Goal: Browse casually: Explore the website without a specific task or goal

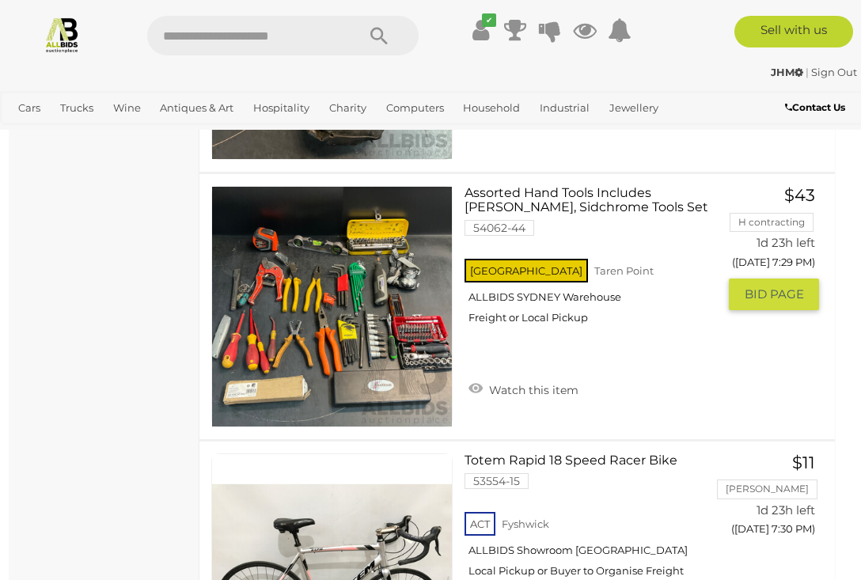
scroll to position [8291, 2]
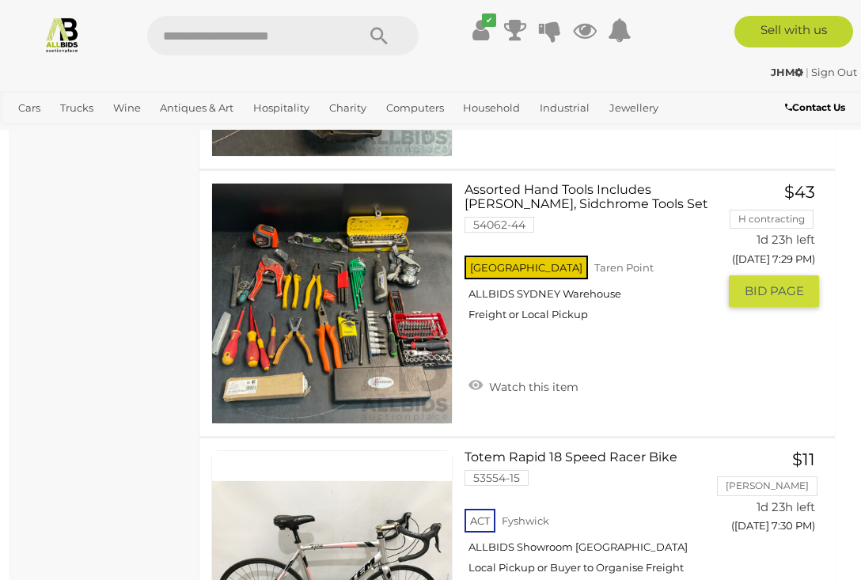
click at [348, 274] on link at bounding box center [331, 303] width 241 height 241
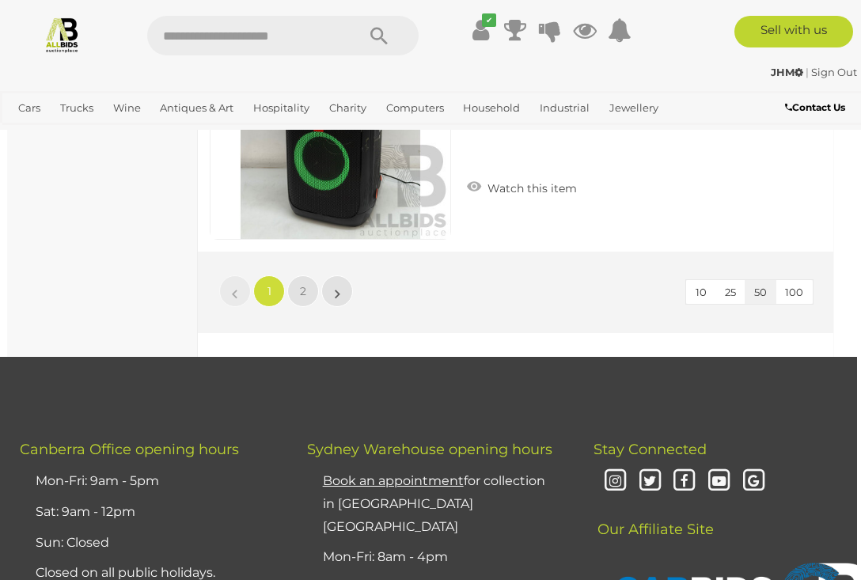
scroll to position [13581, 4]
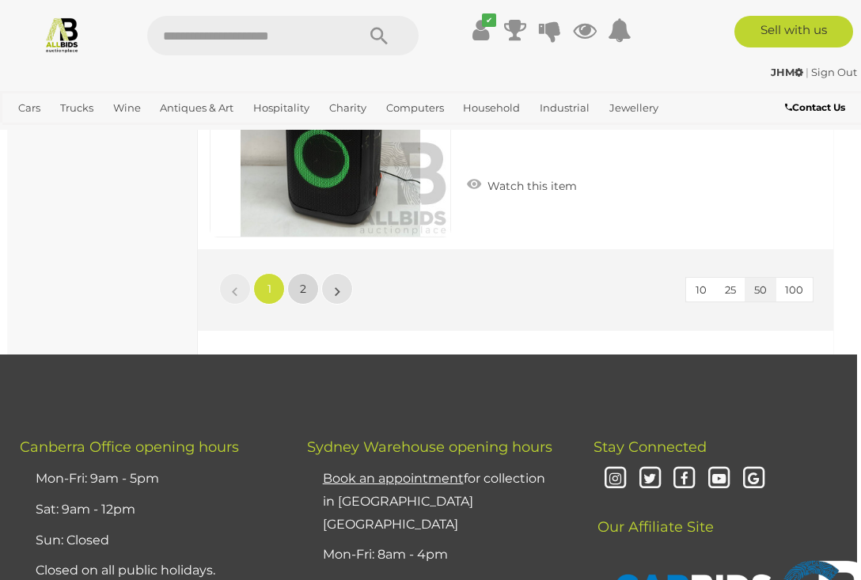
click at [302, 282] on span "2" at bounding box center [303, 289] width 6 height 14
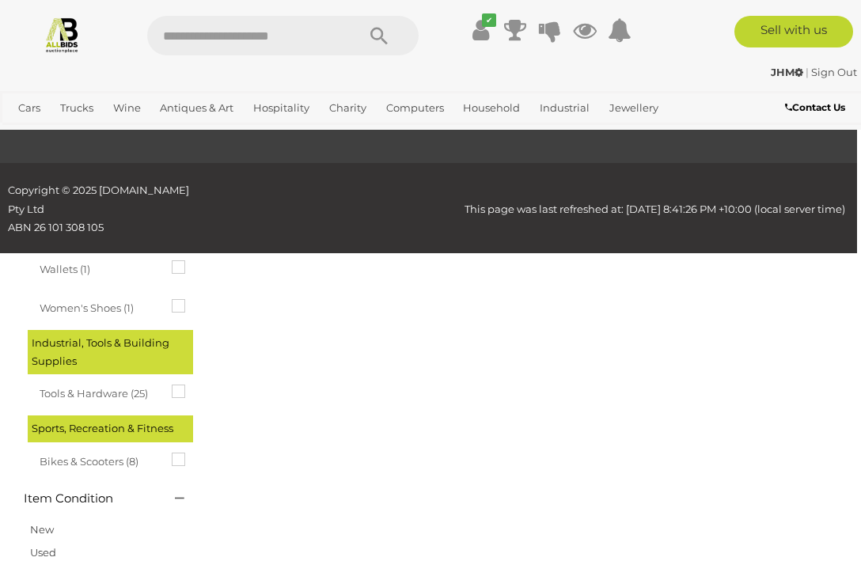
scroll to position [285, 0]
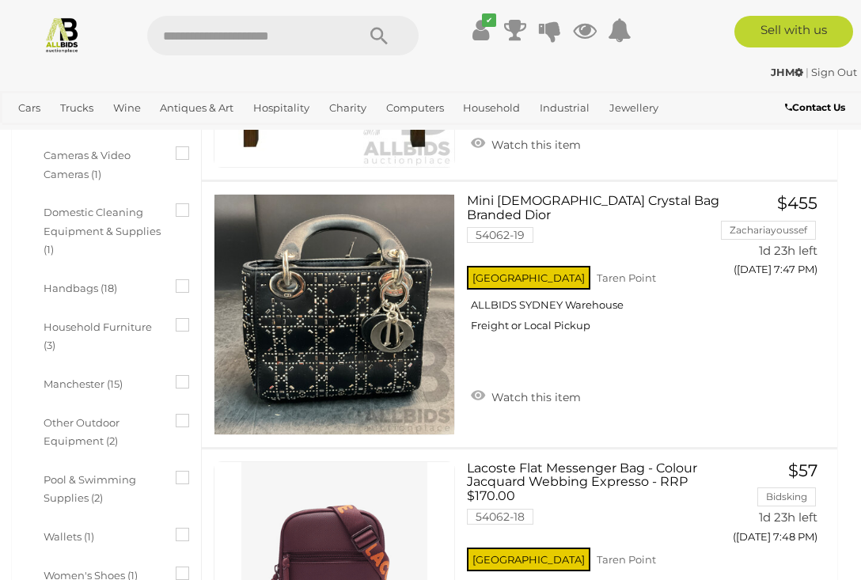
scroll to position [800, 0]
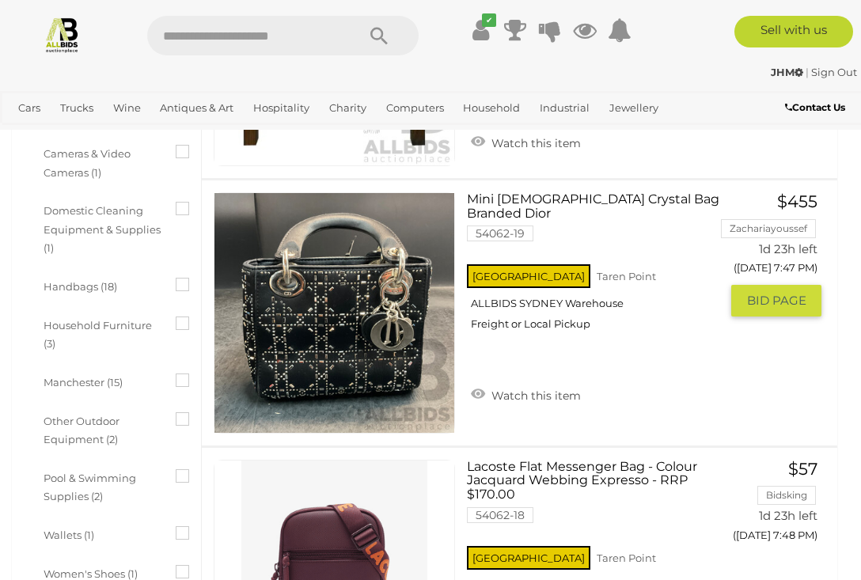
click at [323, 292] on link at bounding box center [334, 312] width 241 height 241
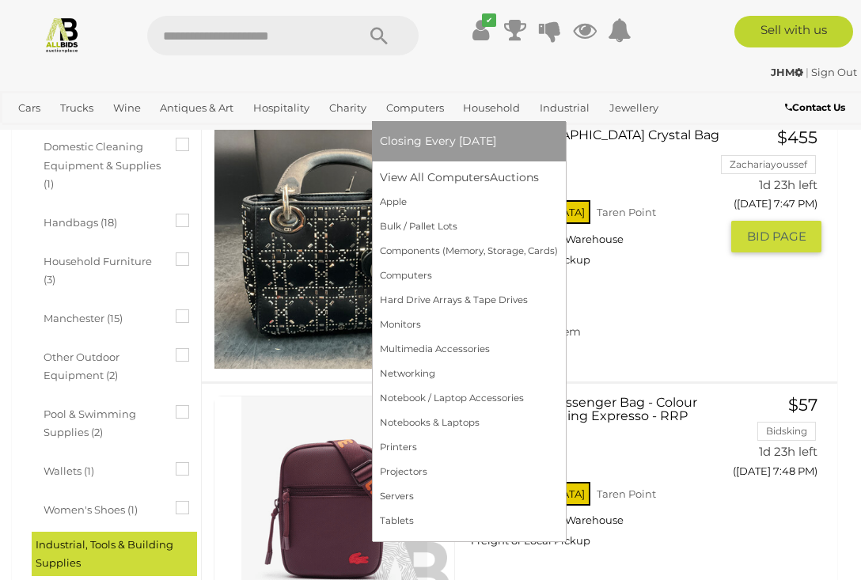
scroll to position [1001, 0]
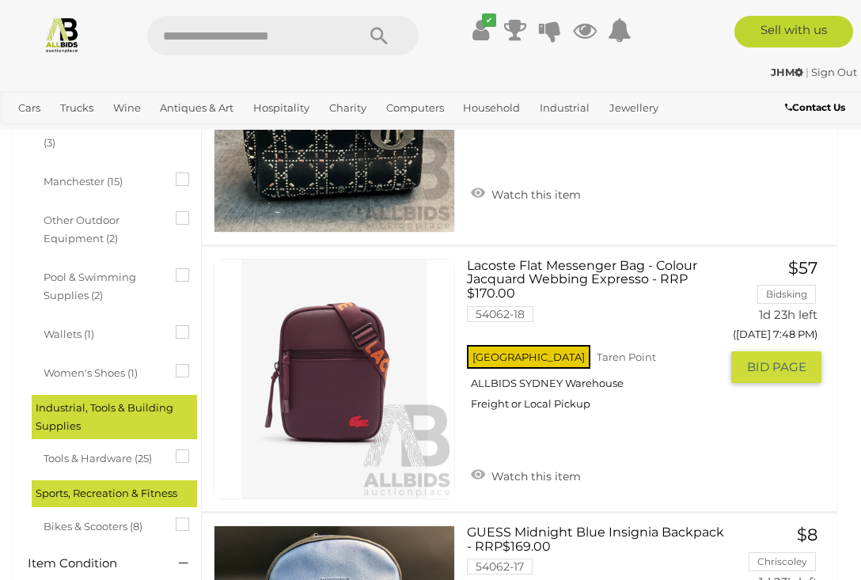
click at [347, 325] on link at bounding box center [334, 379] width 241 height 241
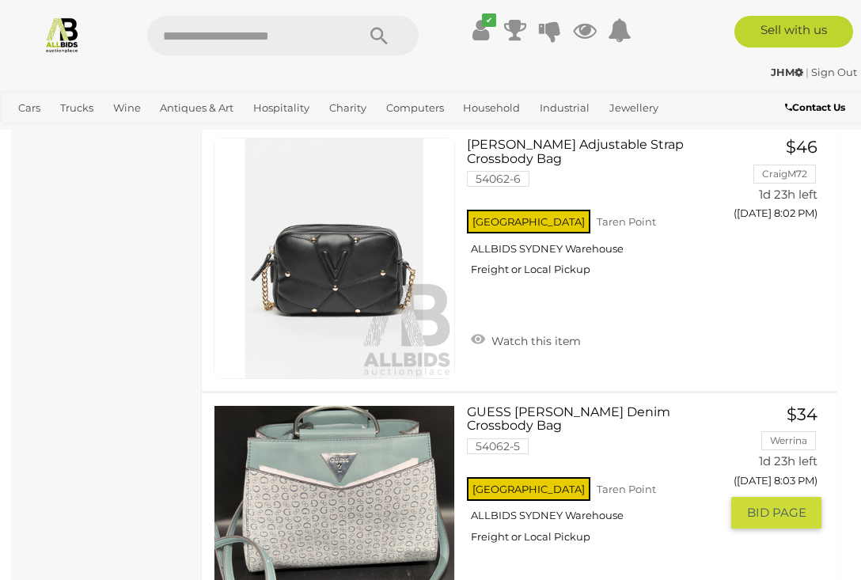
scroll to position [5352, 0]
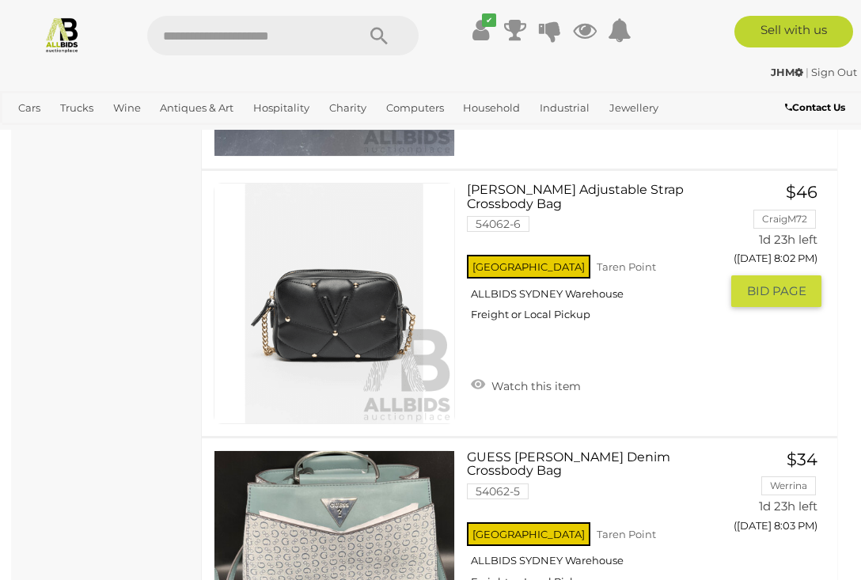
click at [333, 307] on link at bounding box center [334, 303] width 241 height 241
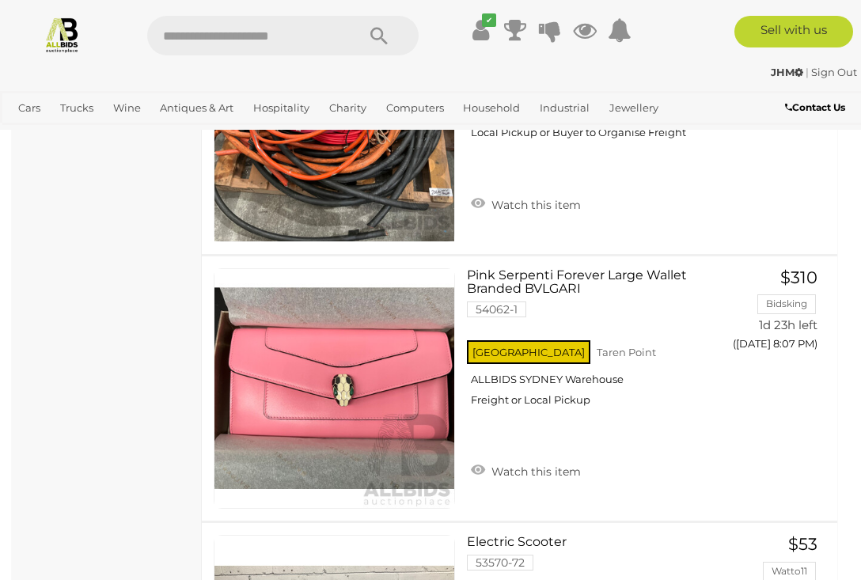
scroll to position [6631, 0]
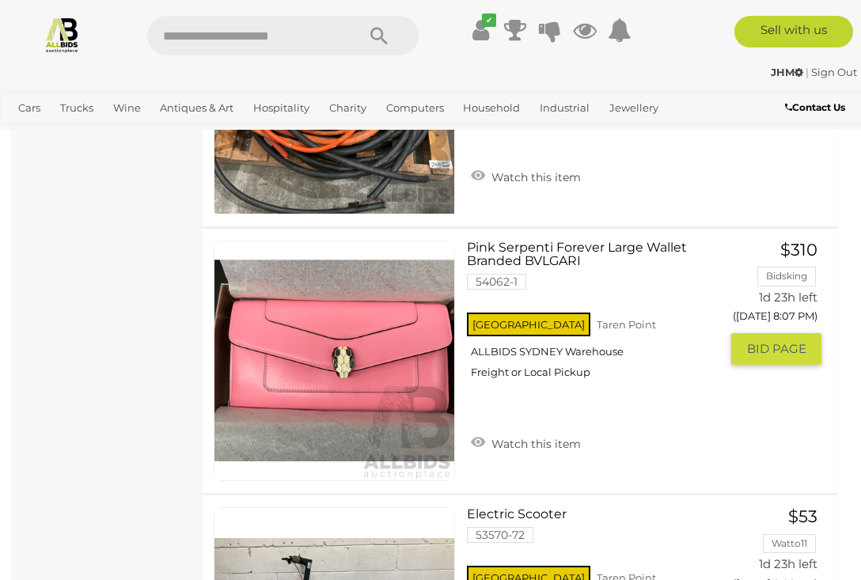
click at [325, 365] on link at bounding box center [334, 361] width 241 height 241
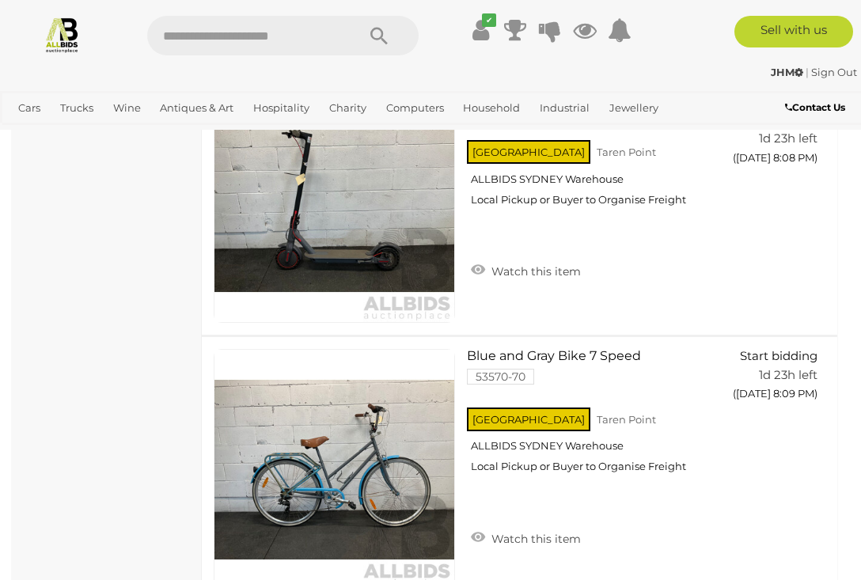
scroll to position [7165, 0]
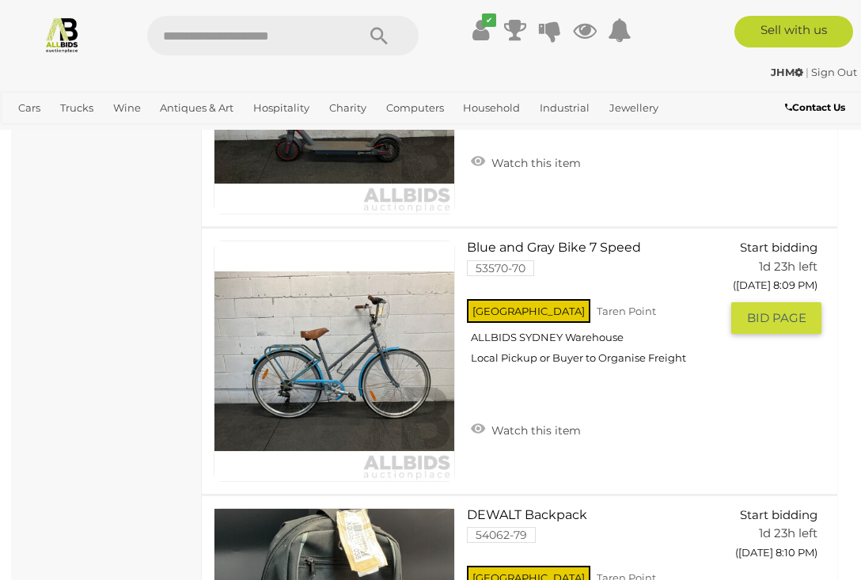
click at [397, 367] on link at bounding box center [334, 361] width 241 height 241
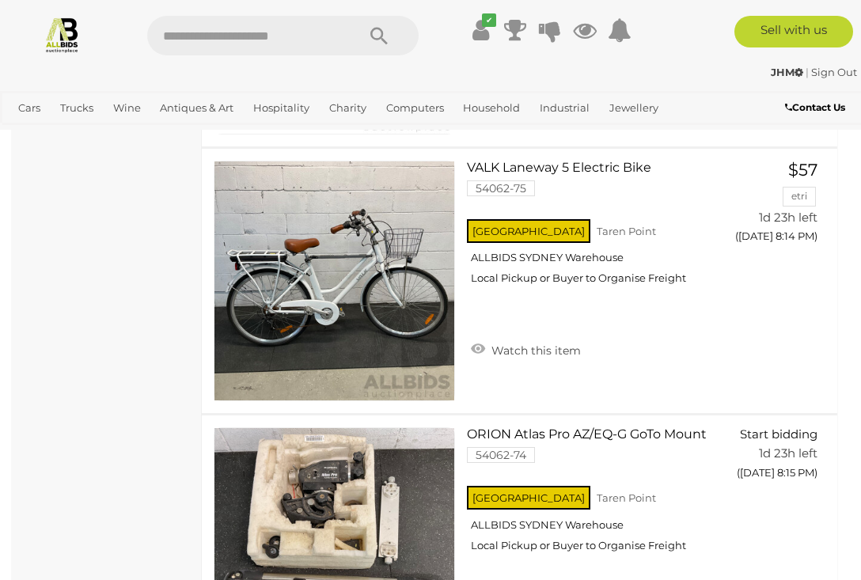
scroll to position [8606, 0]
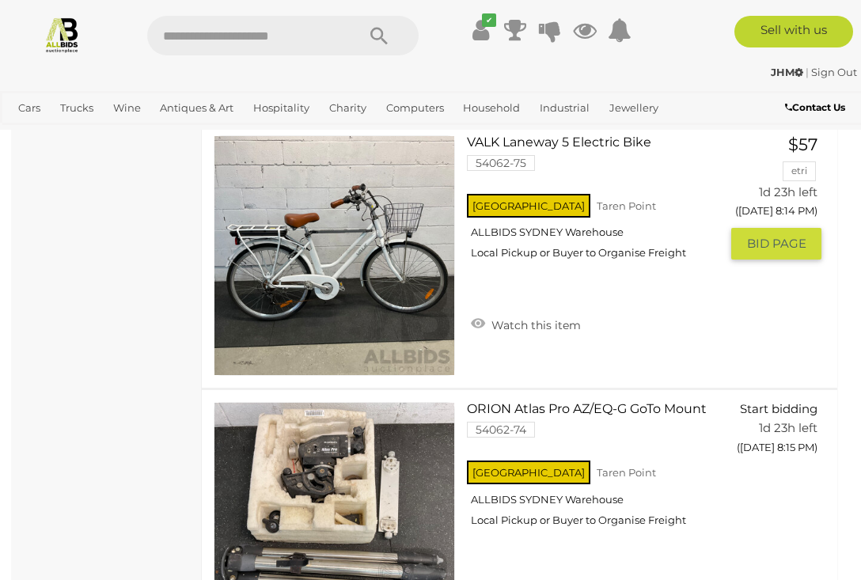
click at [322, 276] on img at bounding box center [335, 256] width 240 height 240
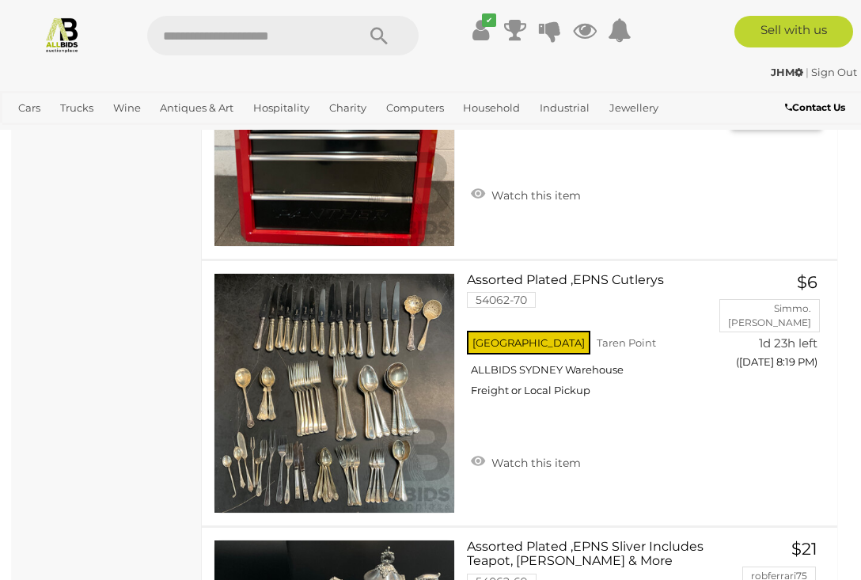
scroll to position [9867, 0]
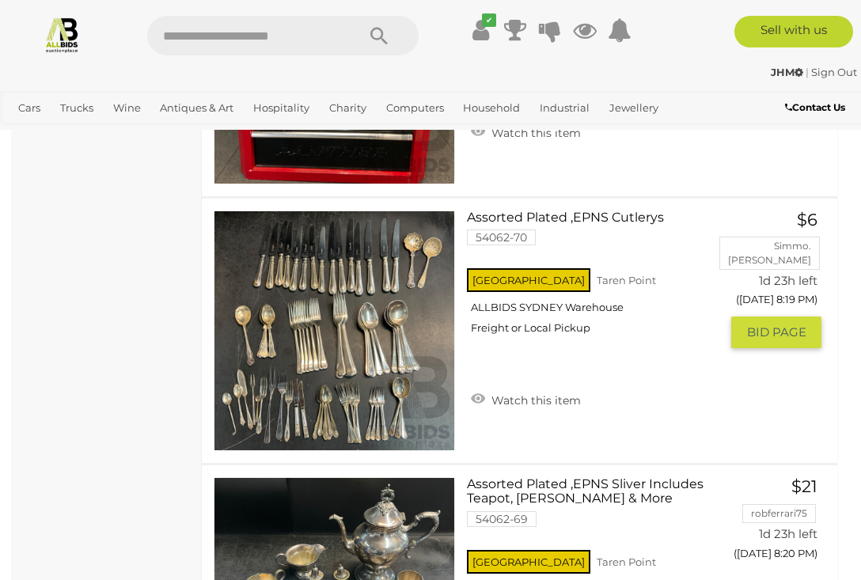
click at [332, 350] on img at bounding box center [335, 331] width 240 height 240
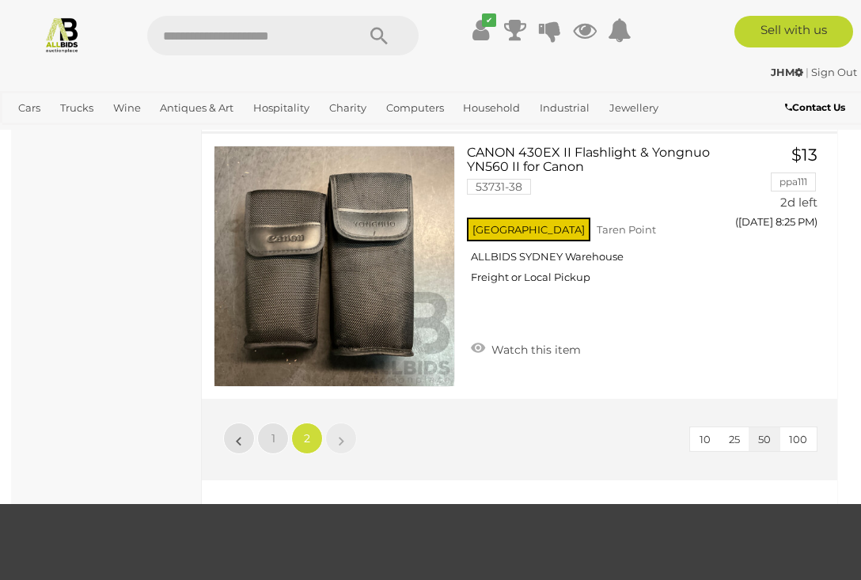
scroll to position [11534, 0]
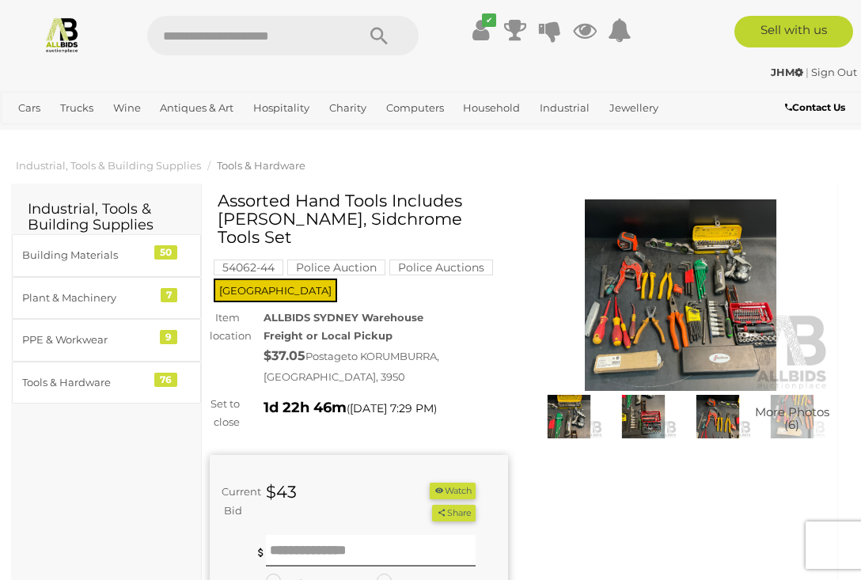
click at [667, 300] on img at bounding box center [681, 295] width 298 height 192
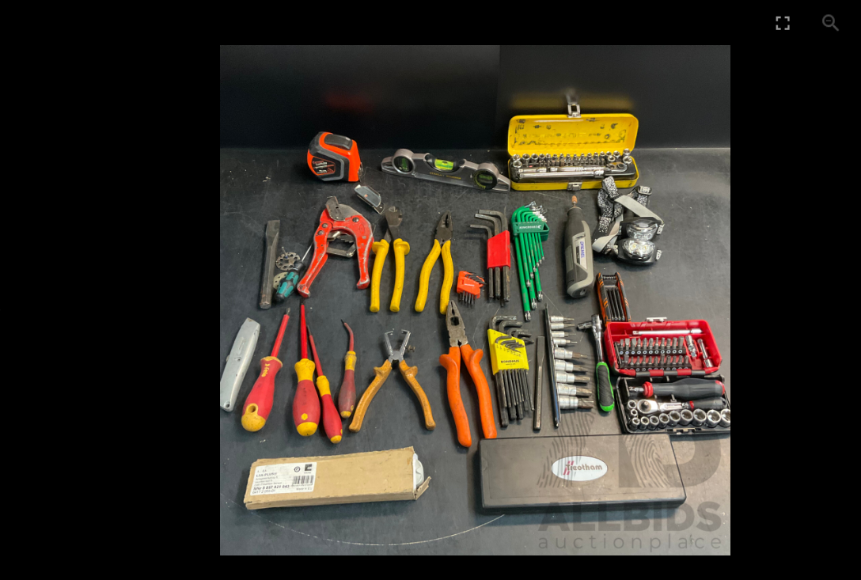
scroll to position [132, 0]
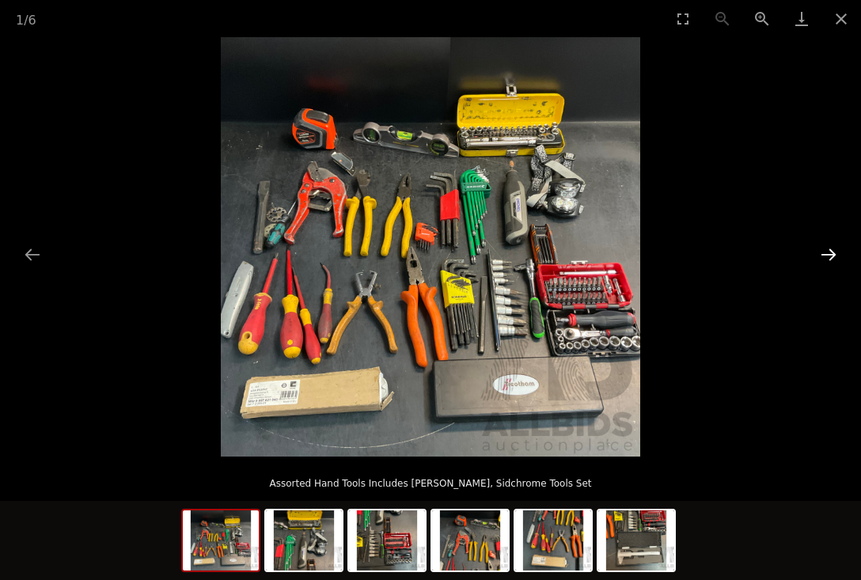
click at [831, 256] on button "Next slide" at bounding box center [828, 254] width 33 height 31
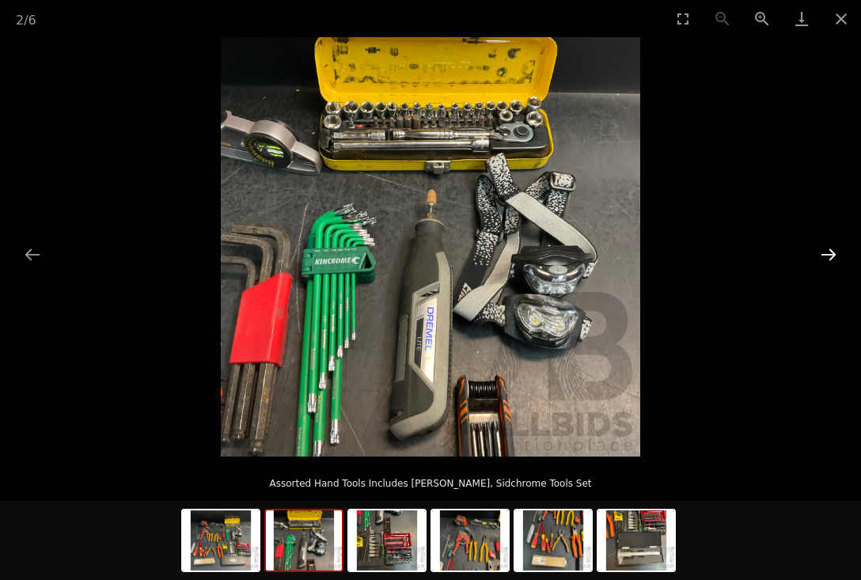
click at [831, 257] on button "Next slide" at bounding box center [828, 254] width 33 height 31
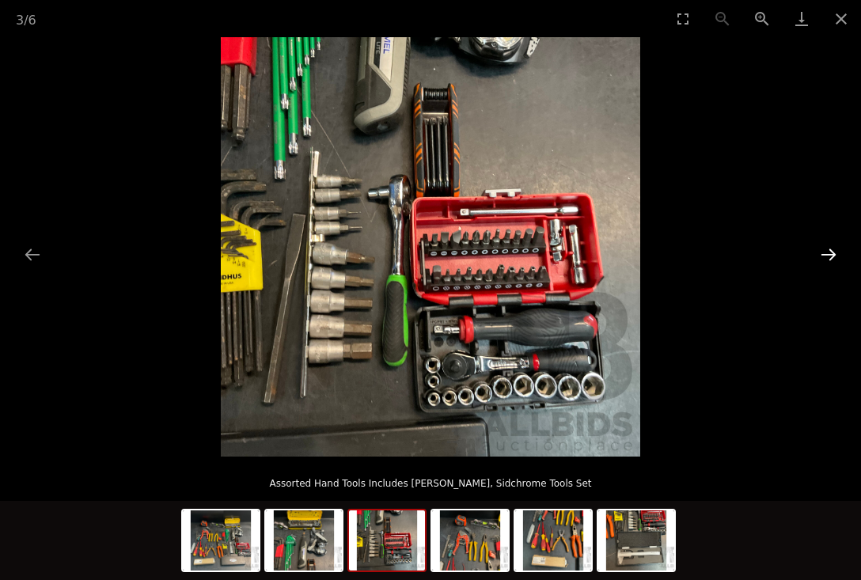
click at [831, 257] on button "Next slide" at bounding box center [828, 254] width 33 height 31
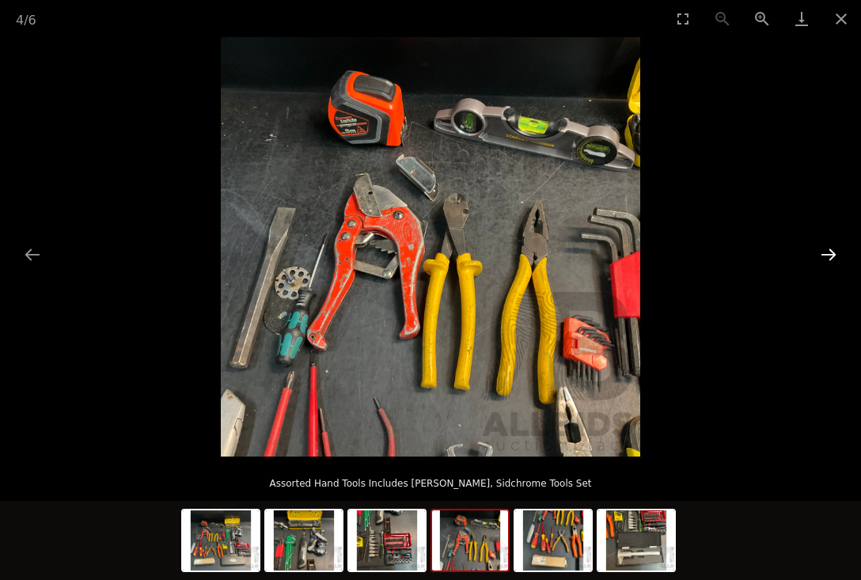
click at [831, 258] on button "Next slide" at bounding box center [828, 254] width 33 height 31
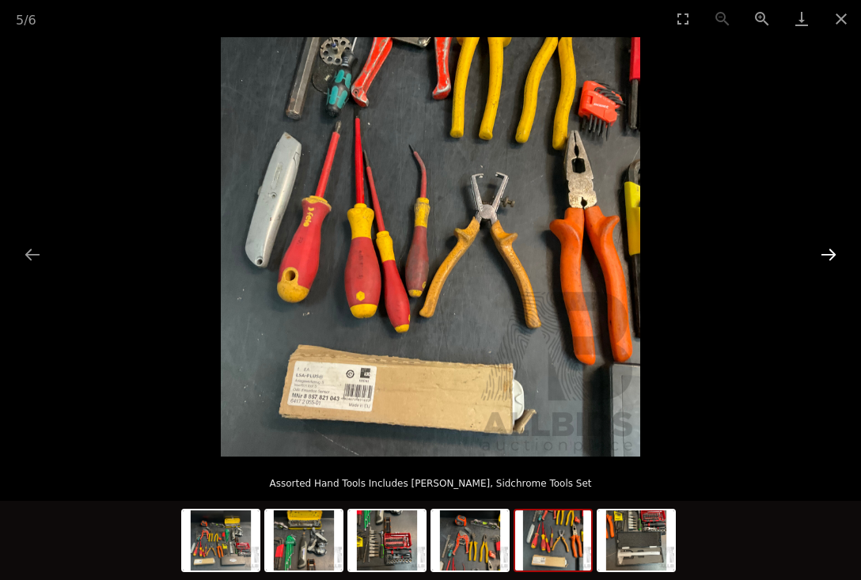
click at [831, 259] on button "Next slide" at bounding box center [828, 254] width 33 height 31
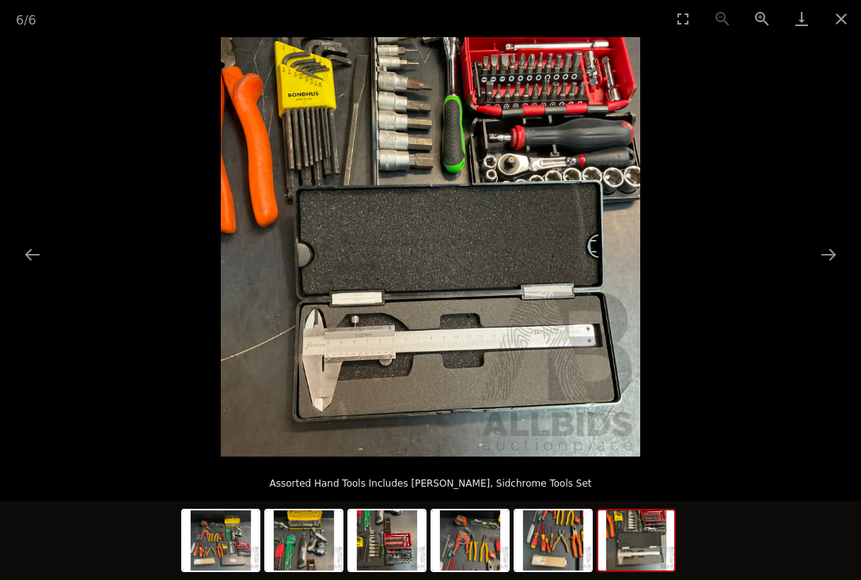
click at [446, 351] on img at bounding box center [431, 247] width 420 height 420
click at [841, 18] on button "Close gallery" at bounding box center [842, 18] width 40 height 37
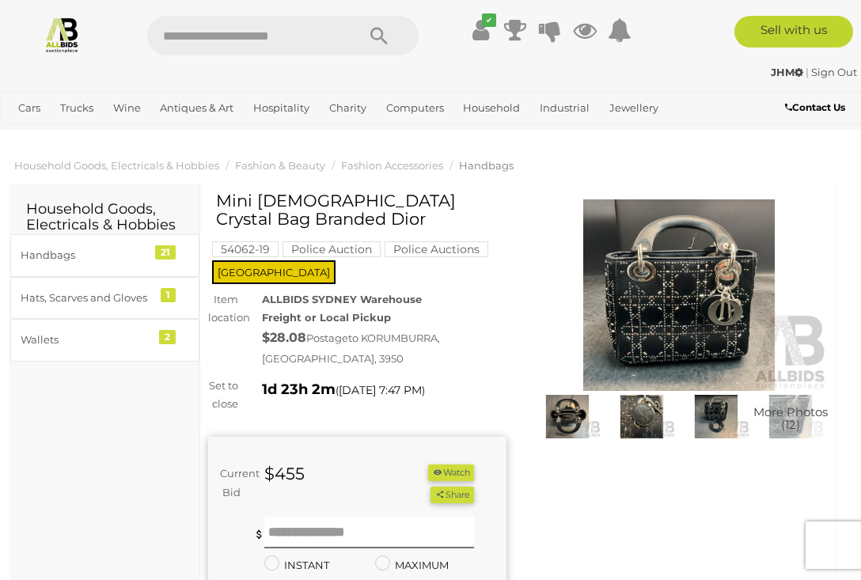
scroll to position [0, 2]
click at [681, 297] on img at bounding box center [679, 295] width 298 height 192
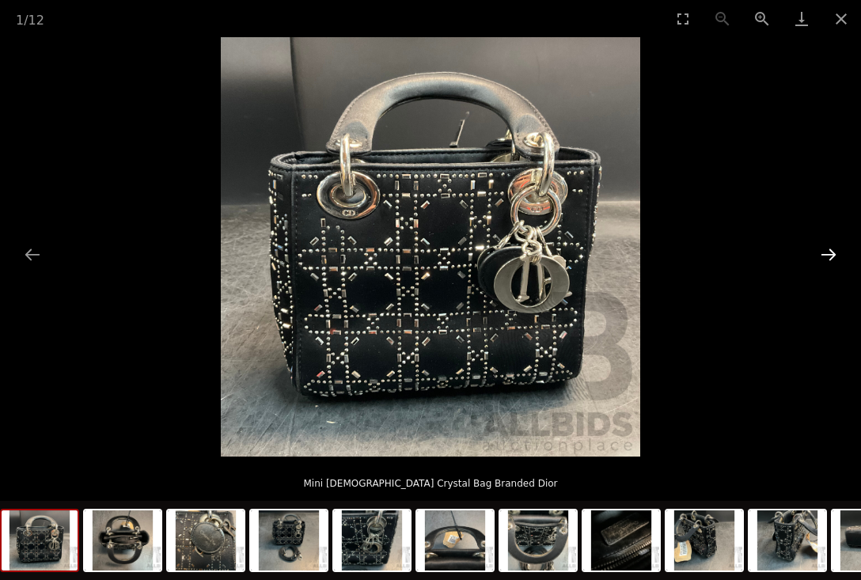
click at [828, 262] on button "Next slide" at bounding box center [828, 254] width 33 height 31
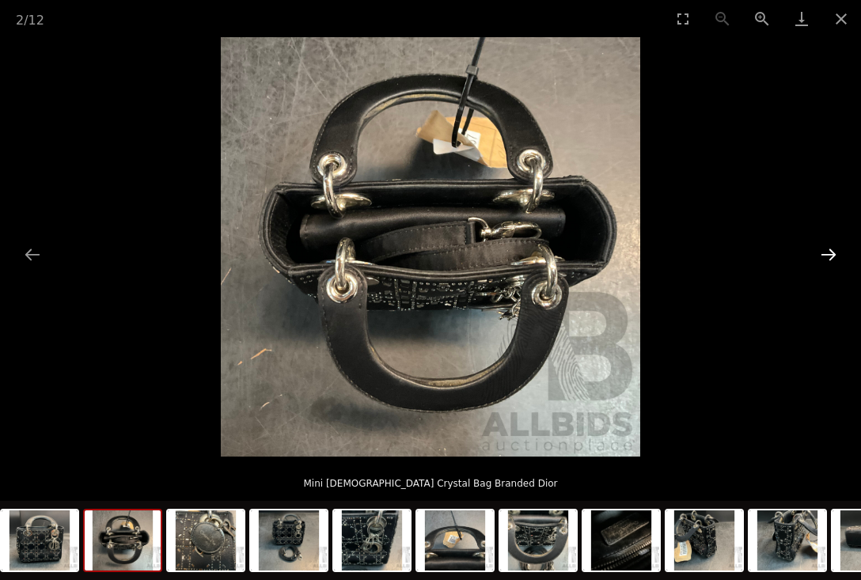
click at [828, 262] on button "Next slide" at bounding box center [828, 254] width 33 height 31
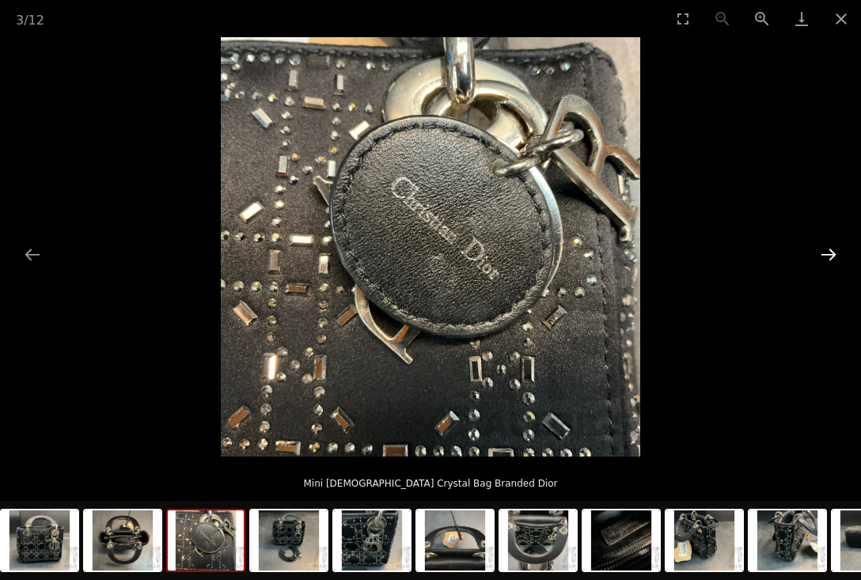
click at [828, 263] on button "Next slide" at bounding box center [828, 254] width 33 height 31
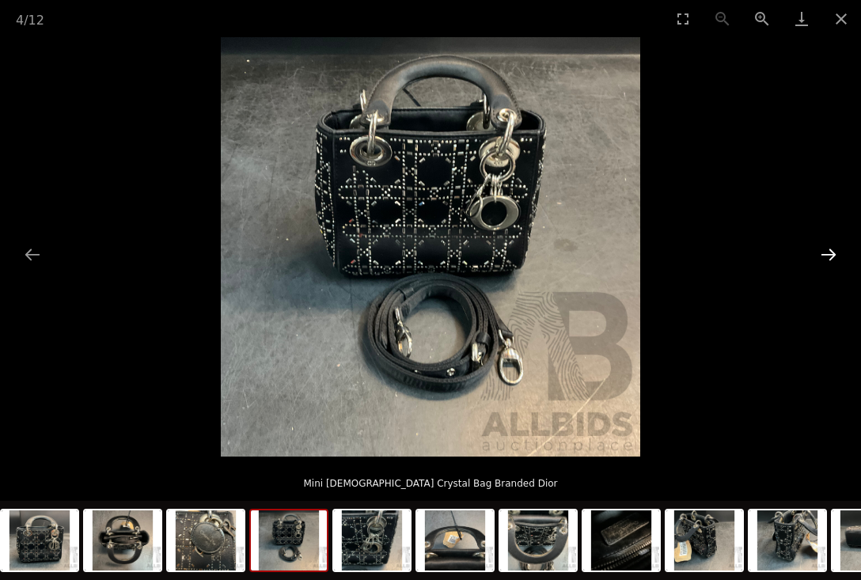
click at [828, 263] on button "Next slide" at bounding box center [828, 254] width 33 height 31
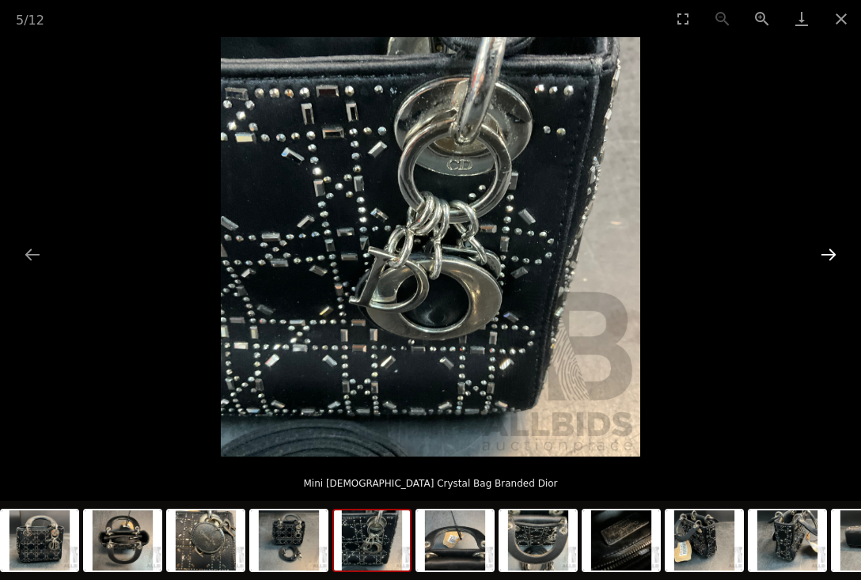
click at [828, 263] on button "Next slide" at bounding box center [828, 254] width 33 height 31
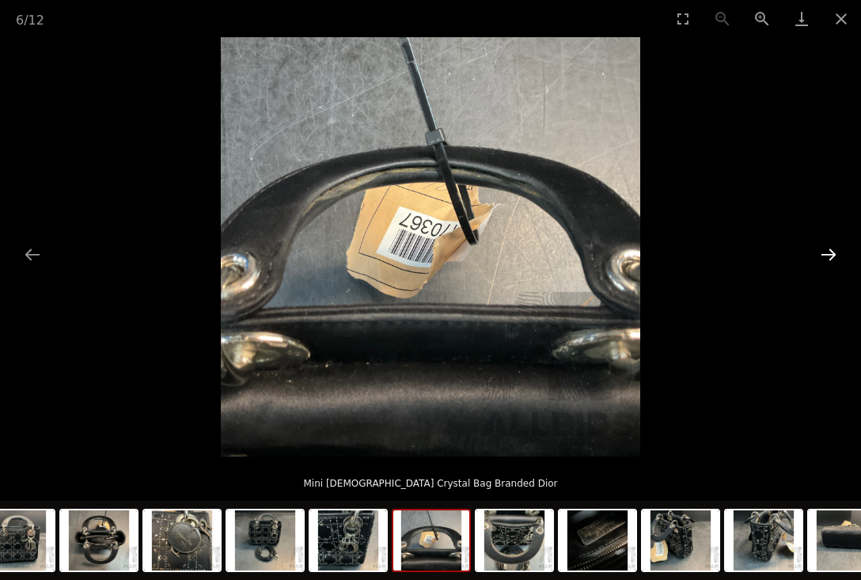
click at [828, 264] on button "Next slide" at bounding box center [828, 254] width 33 height 31
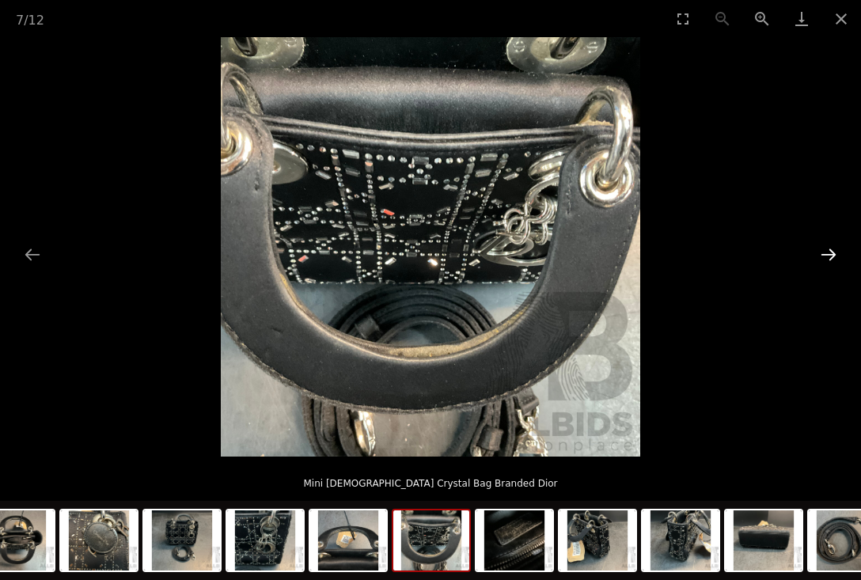
click at [828, 264] on button "Next slide" at bounding box center [828, 254] width 33 height 31
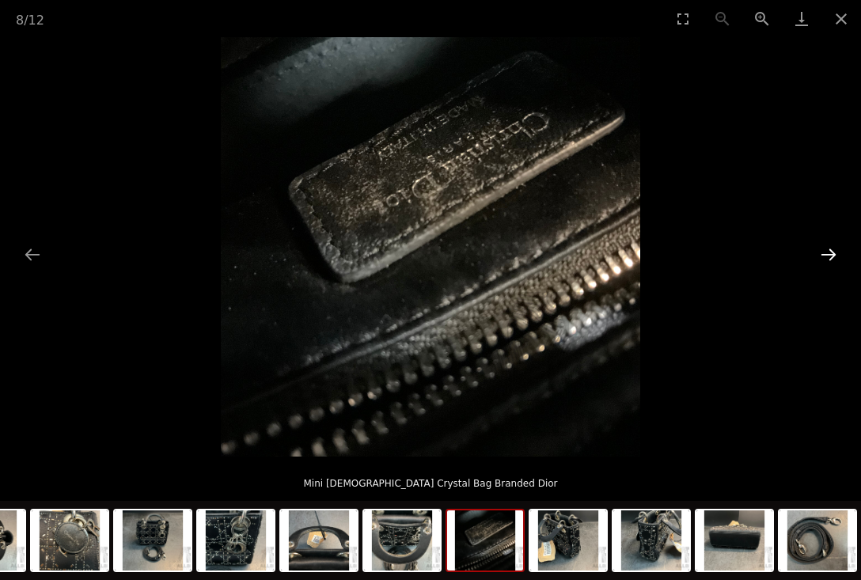
click at [828, 264] on button "Next slide" at bounding box center [828, 254] width 33 height 31
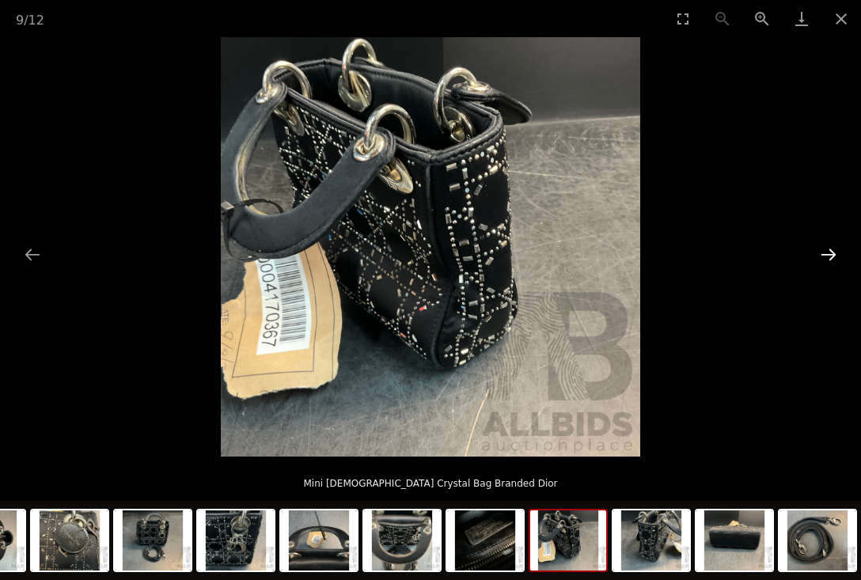
click at [828, 264] on button "Next slide" at bounding box center [828, 254] width 33 height 31
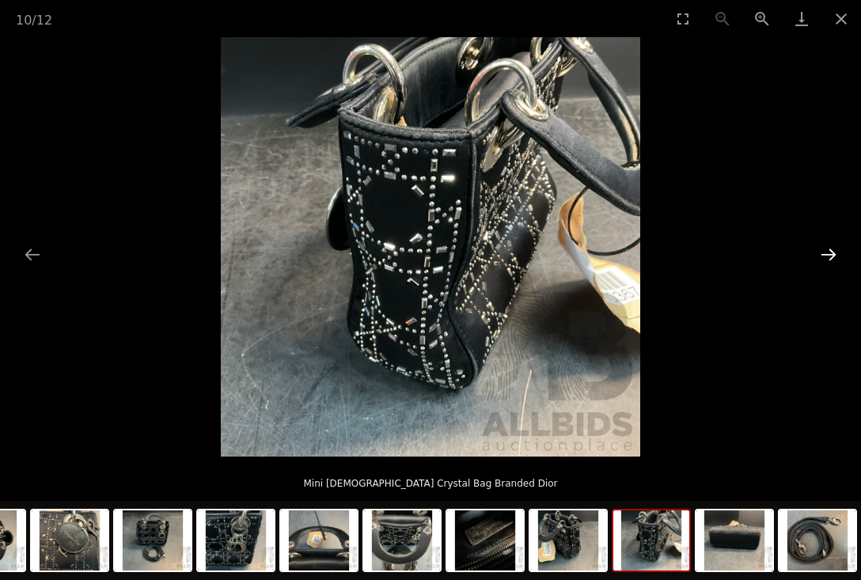
click at [828, 264] on button "Next slide" at bounding box center [828, 254] width 33 height 31
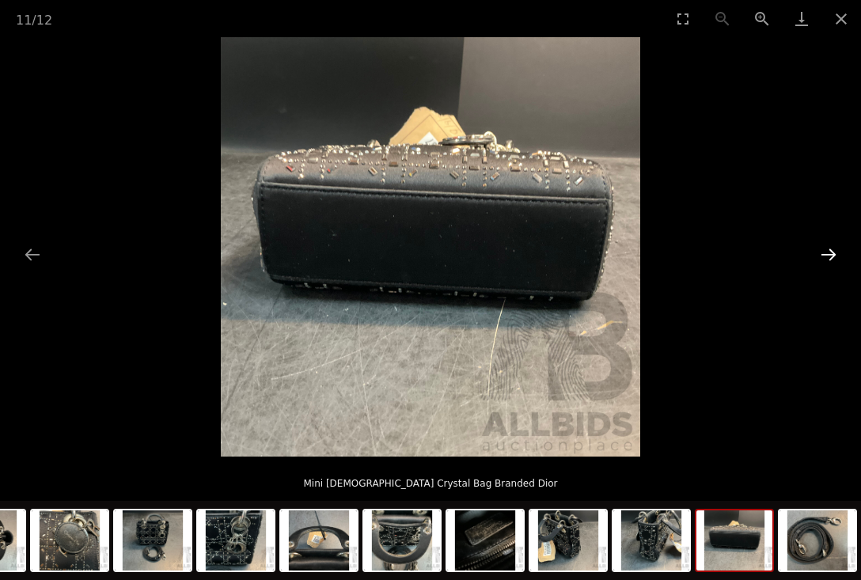
click at [828, 264] on button "Next slide" at bounding box center [828, 254] width 33 height 31
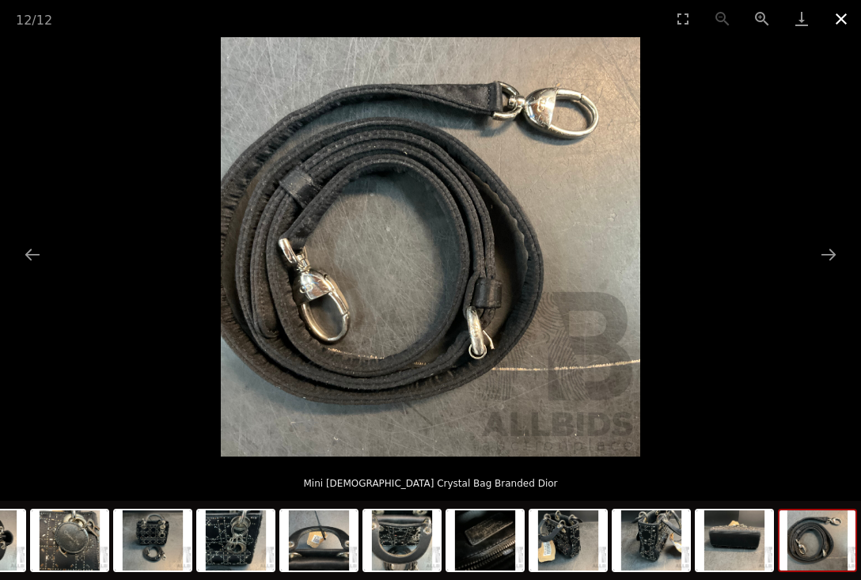
click at [841, 25] on button "Close gallery" at bounding box center [842, 18] width 40 height 37
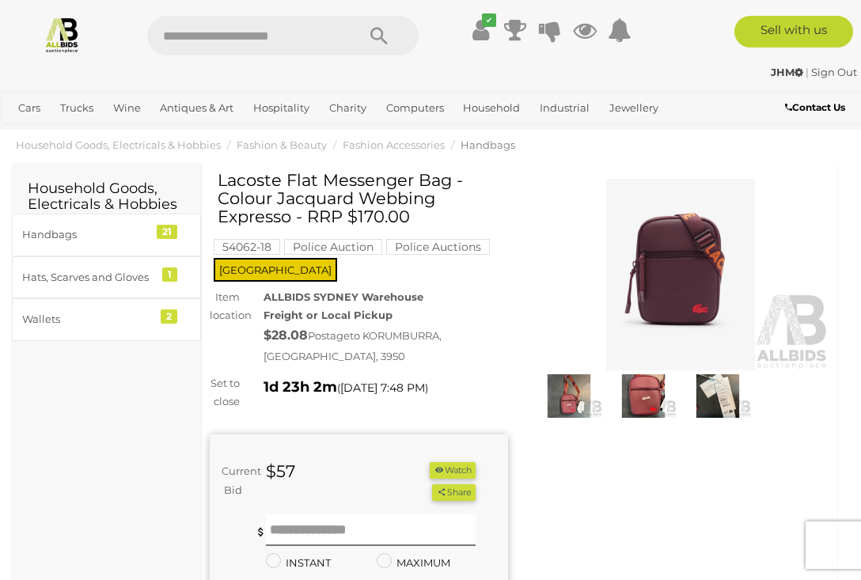
scroll to position [9, 0]
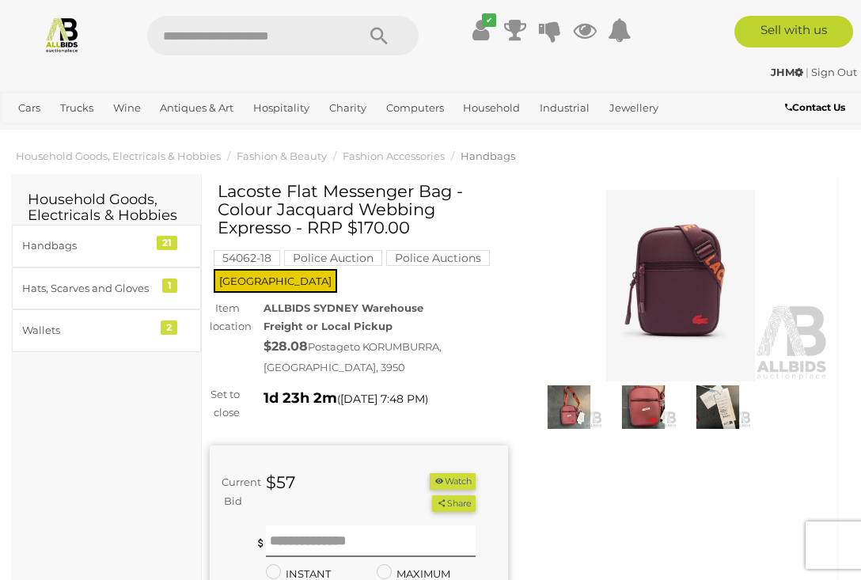
click at [667, 272] on img at bounding box center [681, 286] width 298 height 192
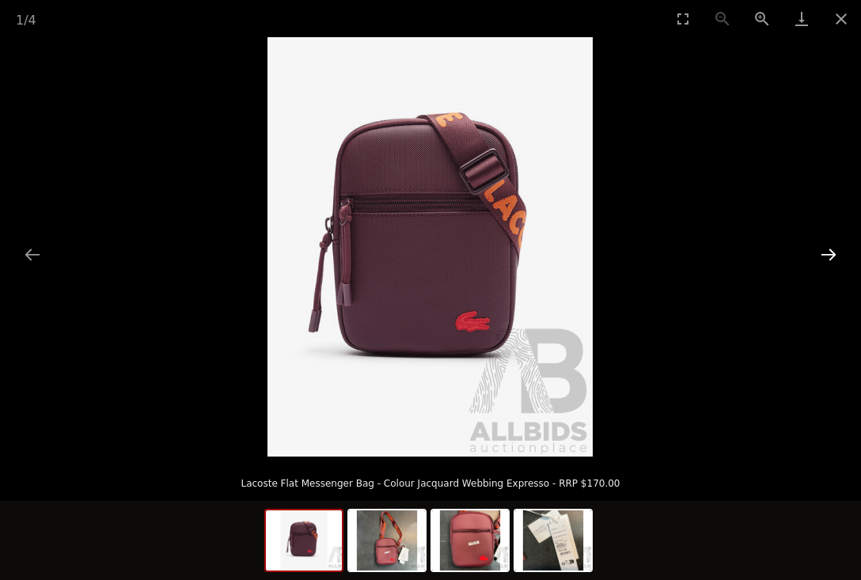
click at [828, 261] on button "Next slide" at bounding box center [828, 254] width 33 height 31
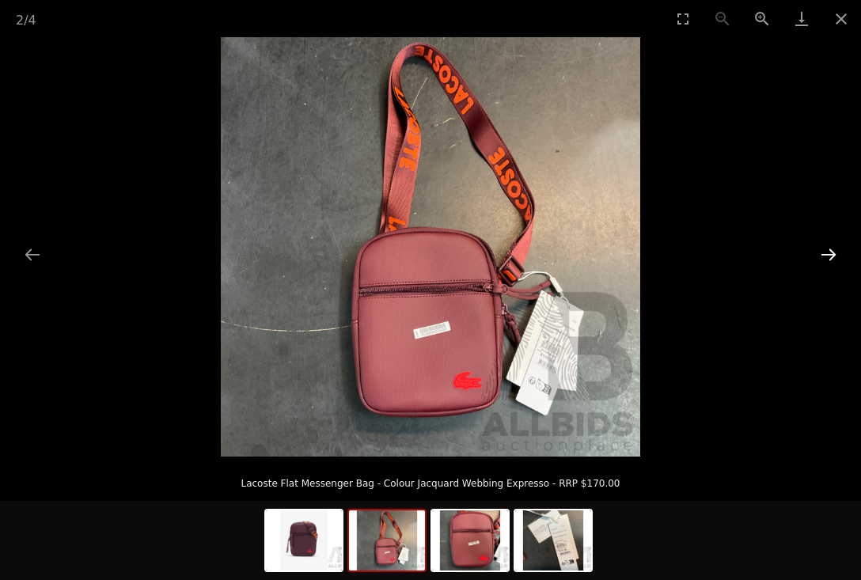
click at [828, 261] on button "Next slide" at bounding box center [828, 254] width 33 height 31
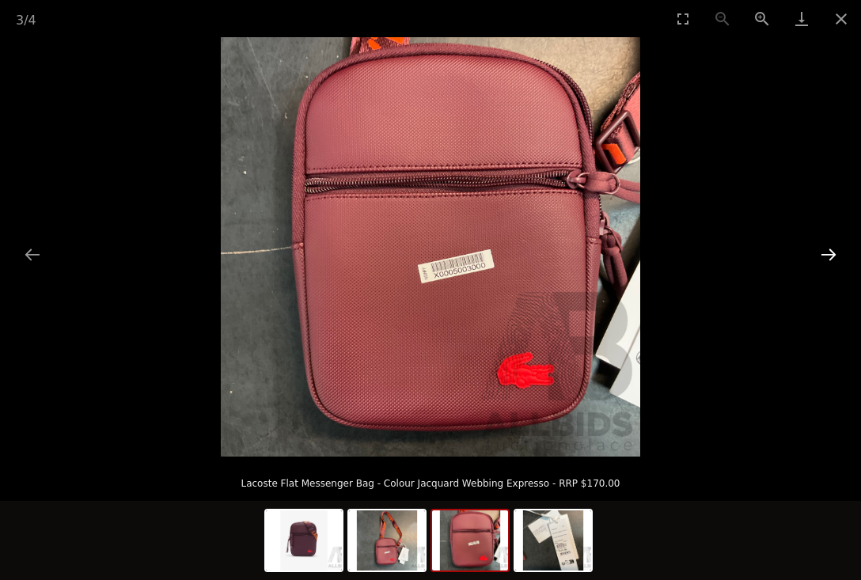
click at [828, 261] on button "Next slide" at bounding box center [828, 254] width 33 height 31
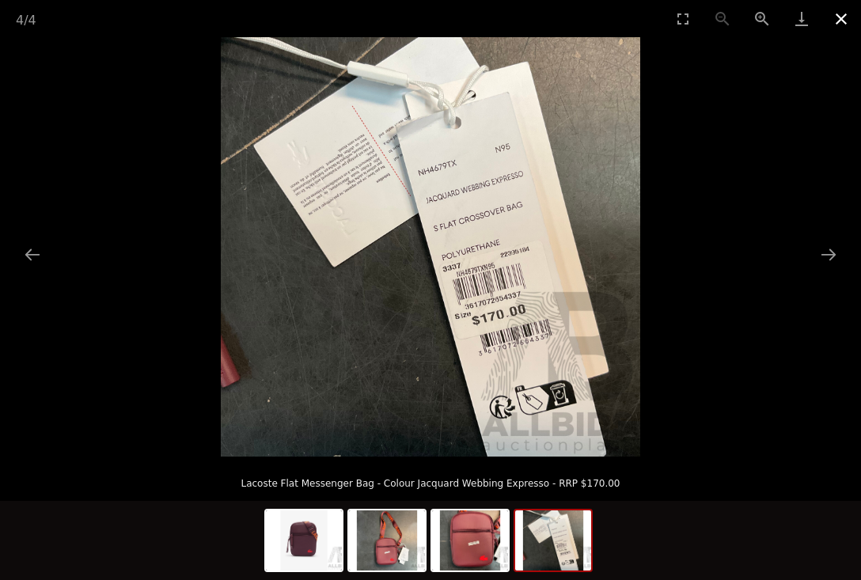
click at [842, 23] on button "Close gallery" at bounding box center [842, 18] width 40 height 37
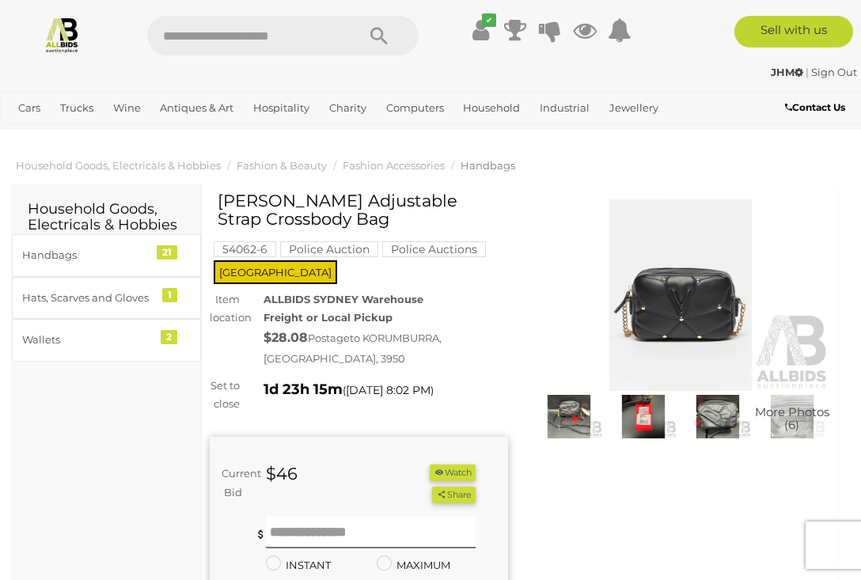
click at [662, 312] on img at bounding box center [681, 295] width 298 height 192
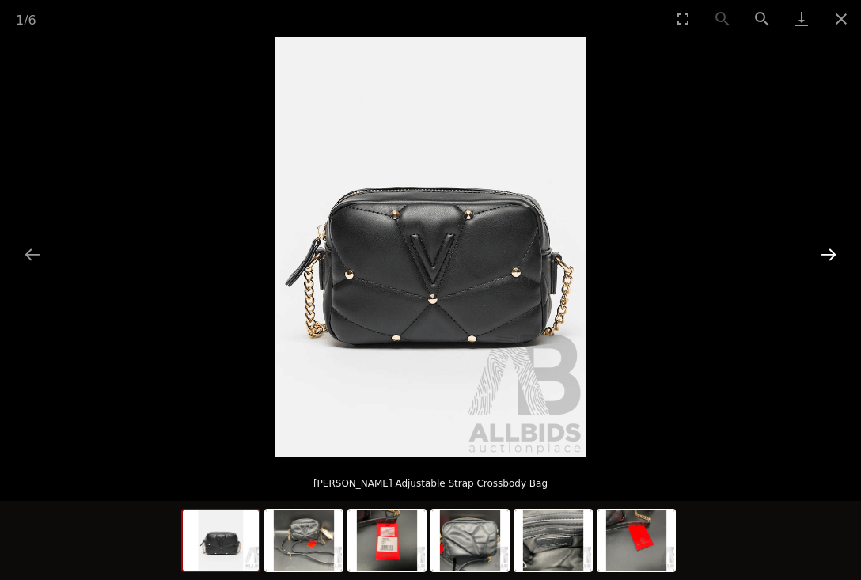
click at [824, 257] on button "Next slide" at bounding box center [828, 254] width 33 height 31
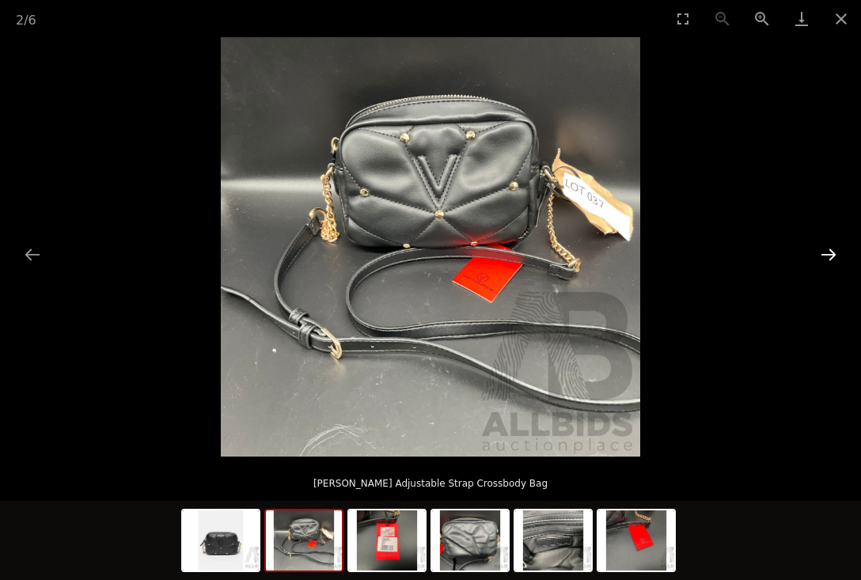
click at [824, 257] on button "Next slide" at bounding box center [828, 254] width 33 height 31
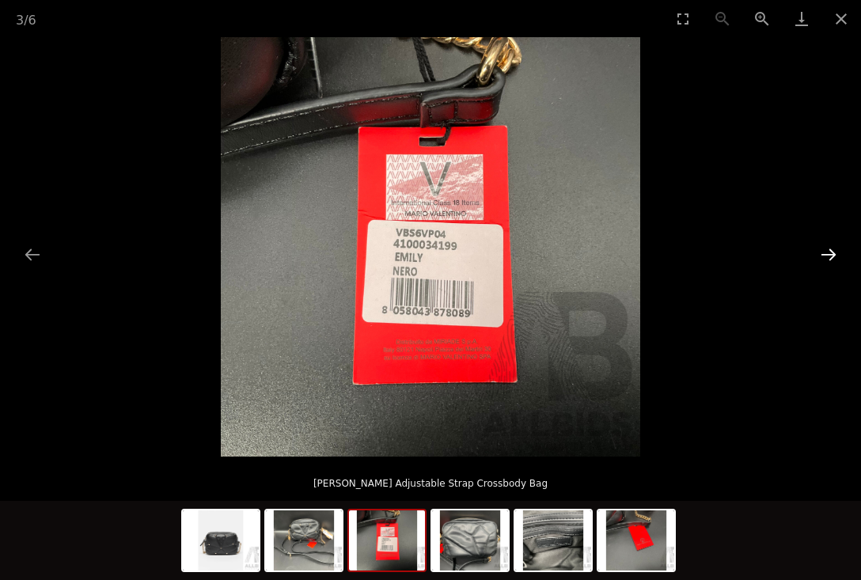
click at [829, 245] on button "Next slide" at bounding box center [828, 254] width 33 height 31
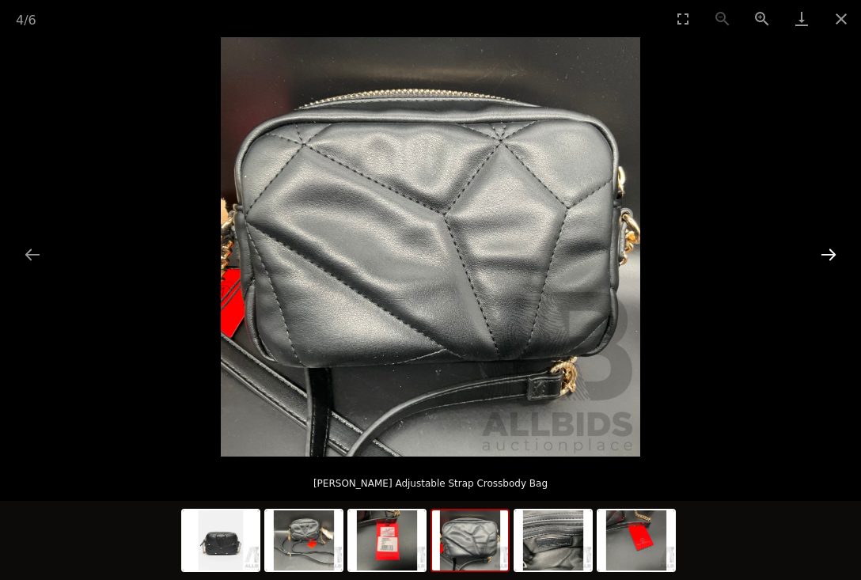
click at [829, 245] on button "Next slide" at bounding box center [828, 254] width 33 height 31
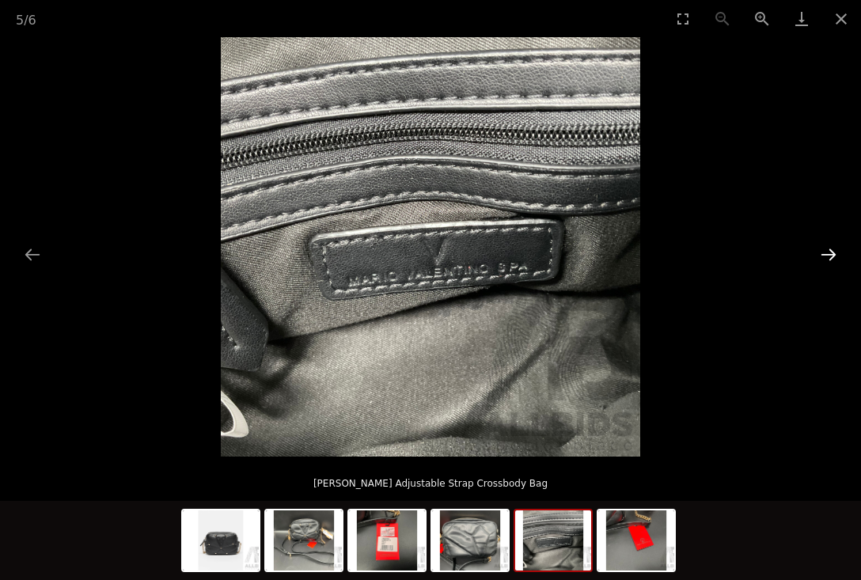
click at [829, 245] on button "Next slide" at bounding box center [828, 254] width 33 height 31
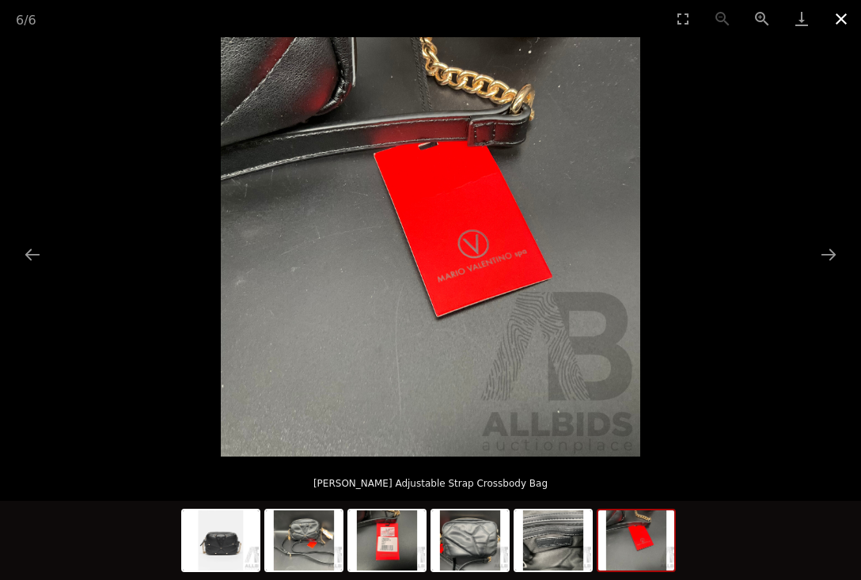
click at [840, 19] on button "Close gallery" at bounding box center [842, 18] width 40 height 37
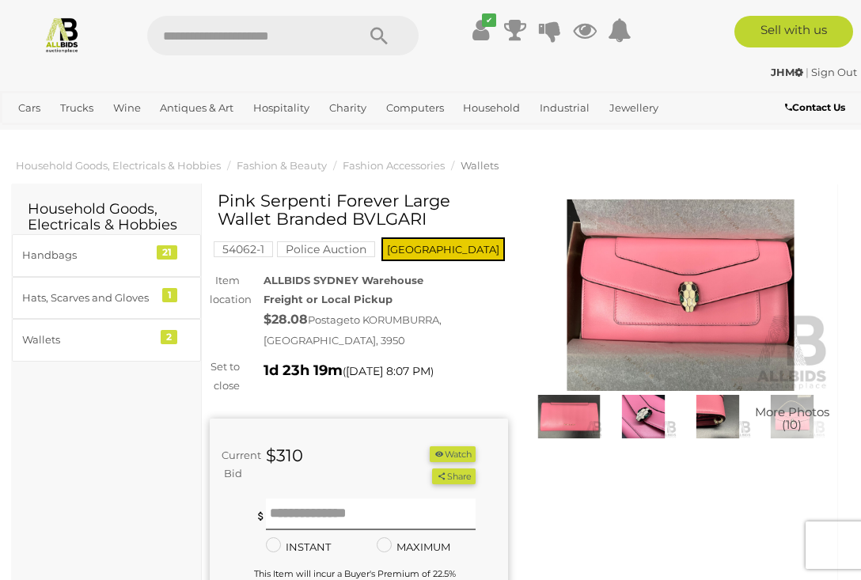
click at [653, 313] on img at bounding box center [681, 295] width 298 height 192
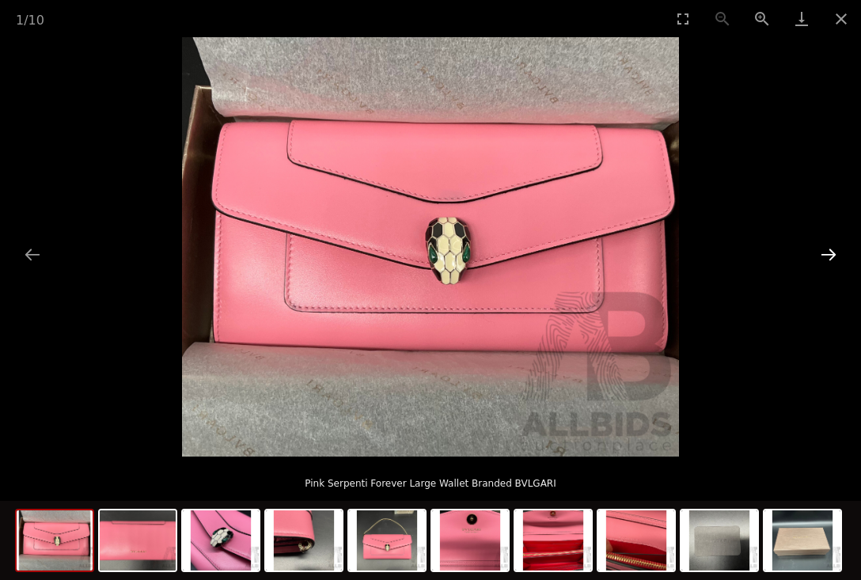
click at [828, 259] on button "Next slide" at bounding box center [828, 254] width 33 height 31
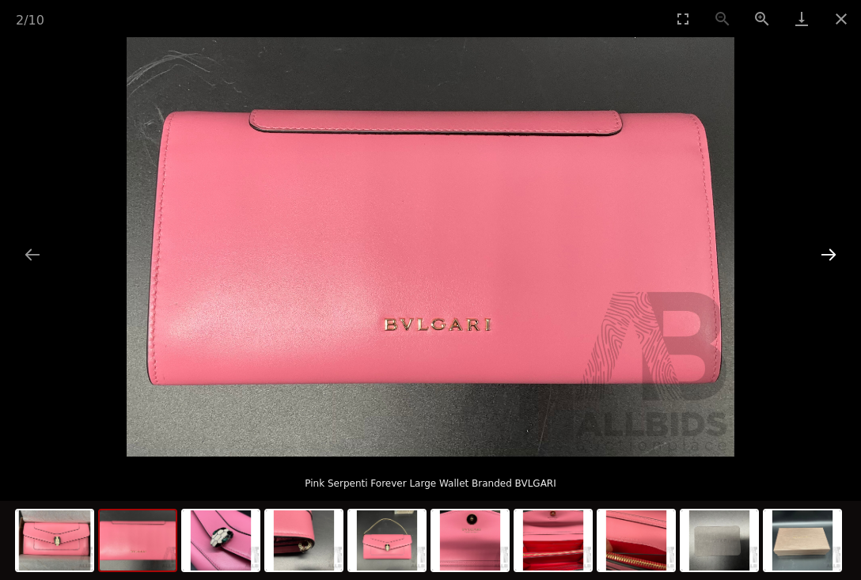
click at [828, 260] on button "Next slide" at bounding box center [828, 254] width 33 height 31
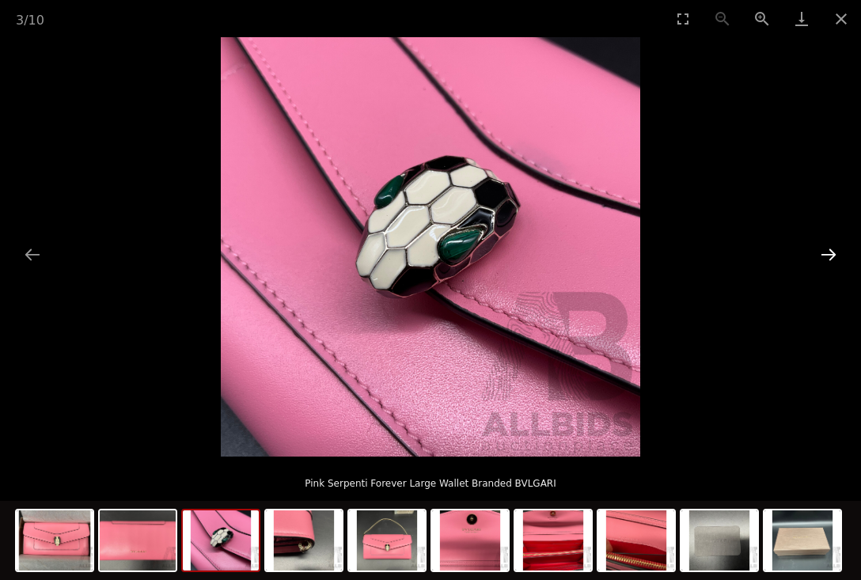
click at [828, 261] on button "Next slide" at bounding box center [828, 254] width 33 height 31
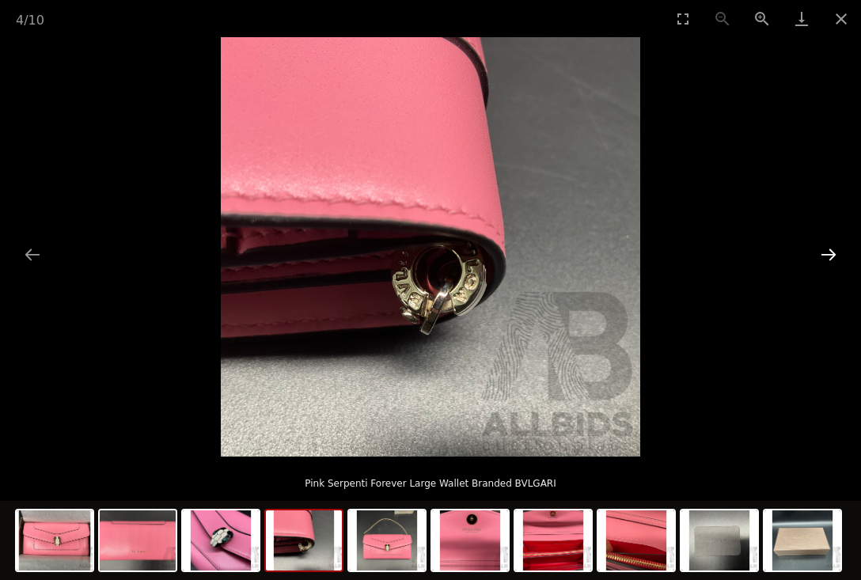
click at [828, 261] on button "Next slide" at bounding box center [828, 254] width 33 height 31
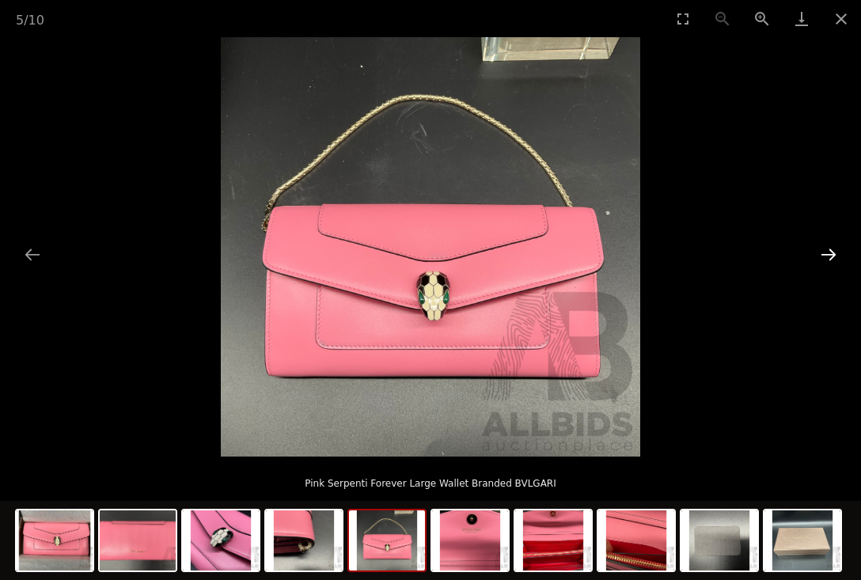
click at [828, 262] on button "Next slide" at bounding box center [828, 254] width 33 height 31
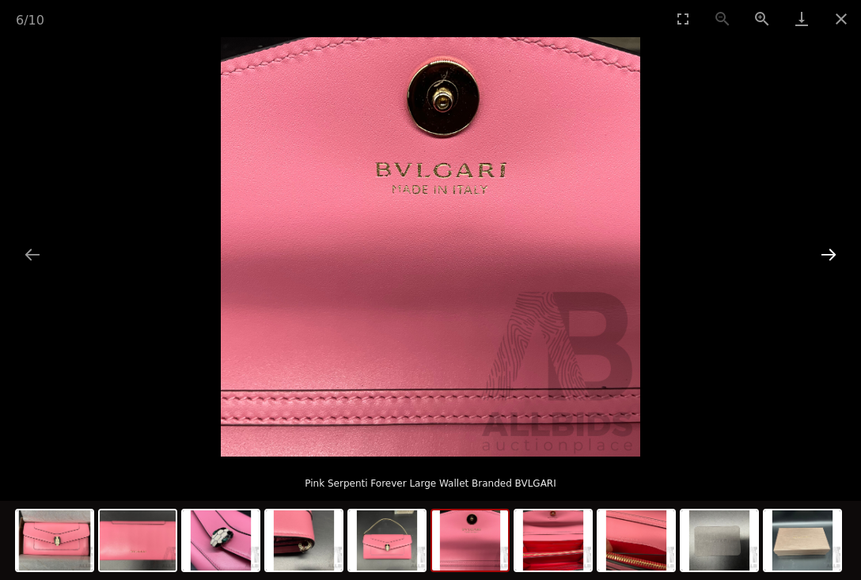
click at [828, 262] on button "Next slide" at bounding box center [828, 254] width 33 height 31
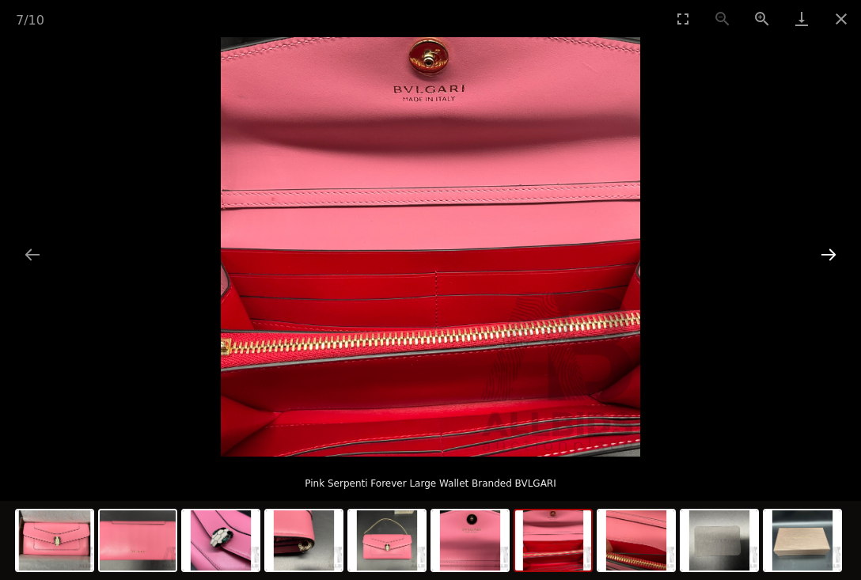
click at [827, 265] on button "Next slide" at bounding box center [828, 254] width 33 height 31
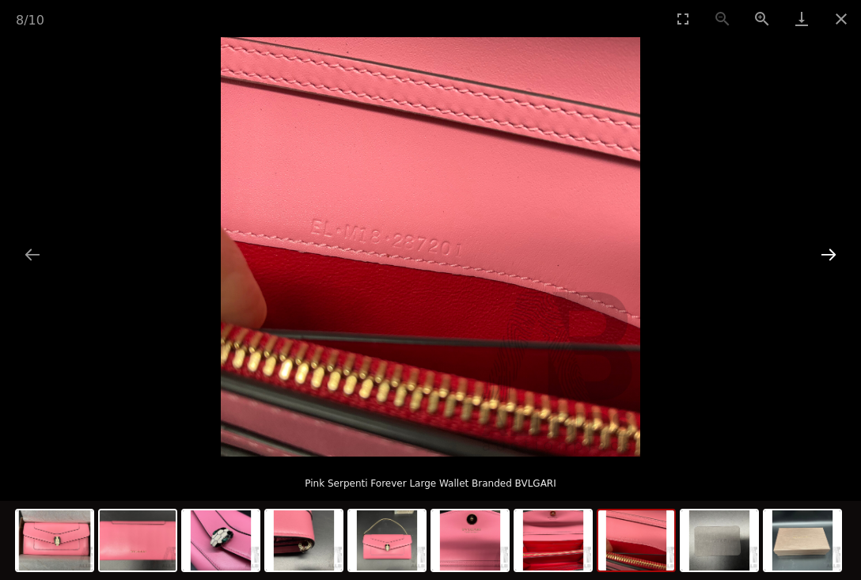
click at [825, 256] on button "Next slide" at bounding box center [828, 254] width 33 height 31
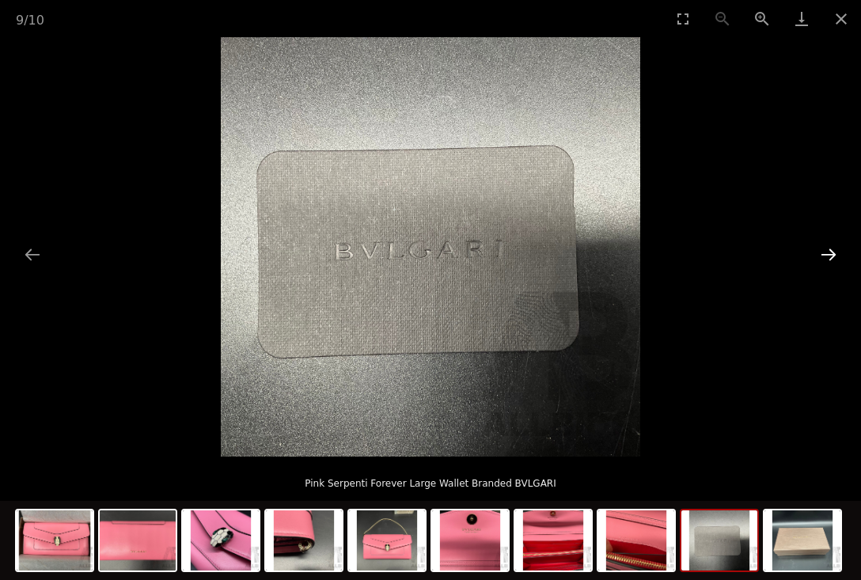
click at [827, 249] on button "Next slide" at bounding box center [828, 254] width 33 height 31
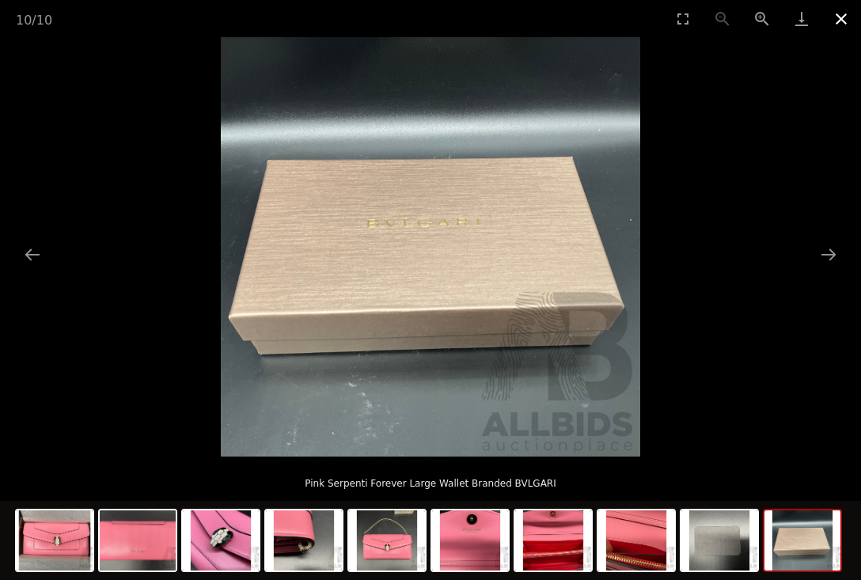
click at [833, 23] on button "Close gallery" at bounding box center [842, 18] width 40 height 37
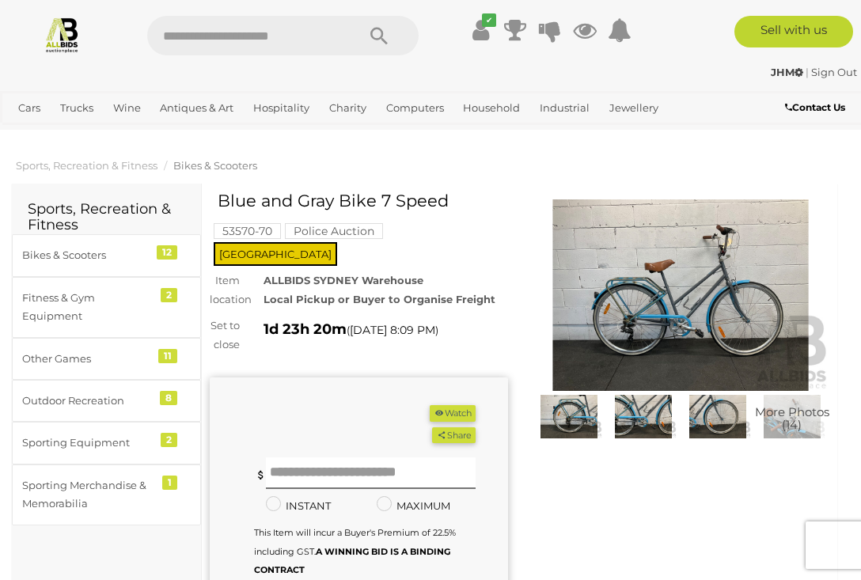
click at [716, 288] on img at bounding box center [681, 295] width 298 height 192
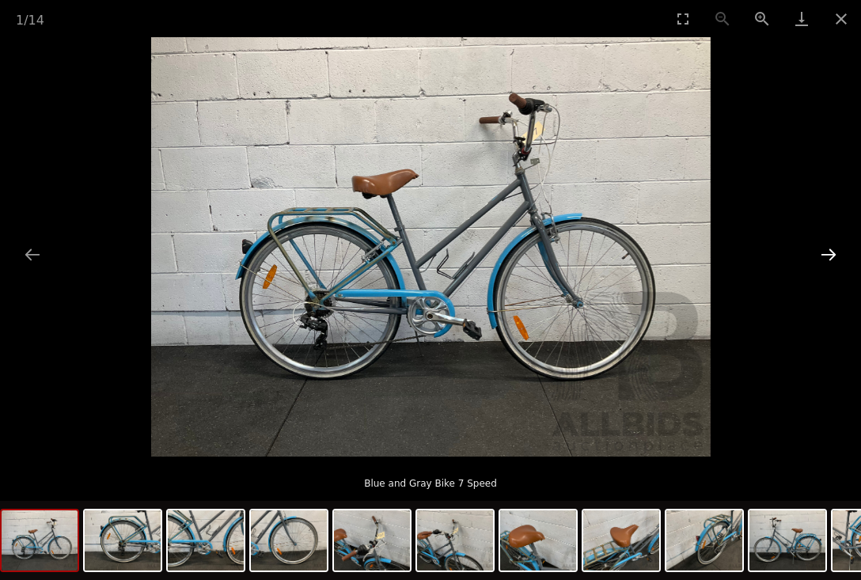
click at [830, 260] on button "Next slide" at bounding box center [828, 254] width 33 height 31
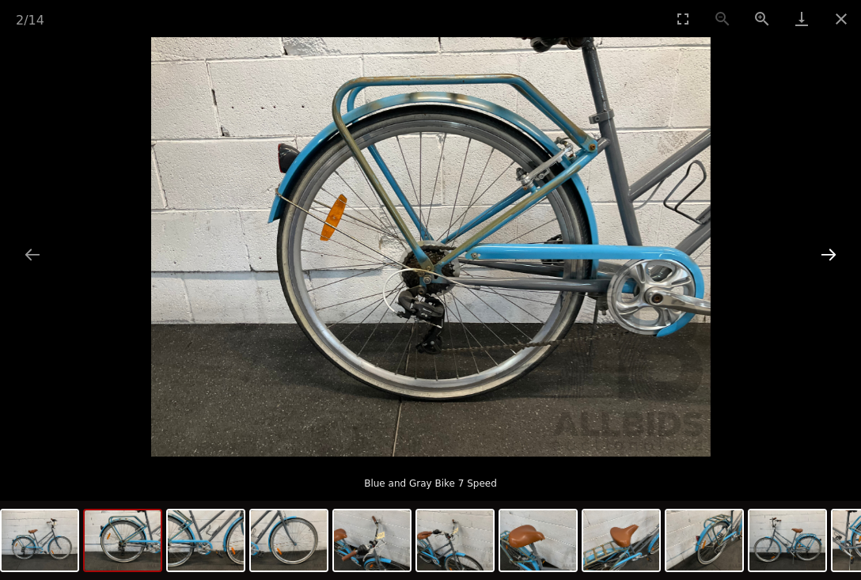
click at [830, 260] on button "Next slide" at bounding box center [828, 254] width 33 height 31
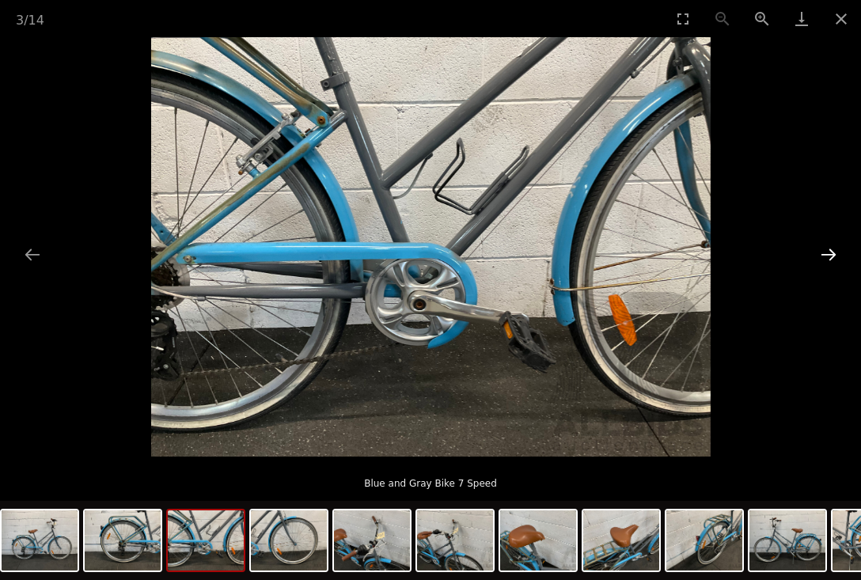
click at [830, 260] on button "Next slide" at bounding box center [828, 254] width 33 height 31
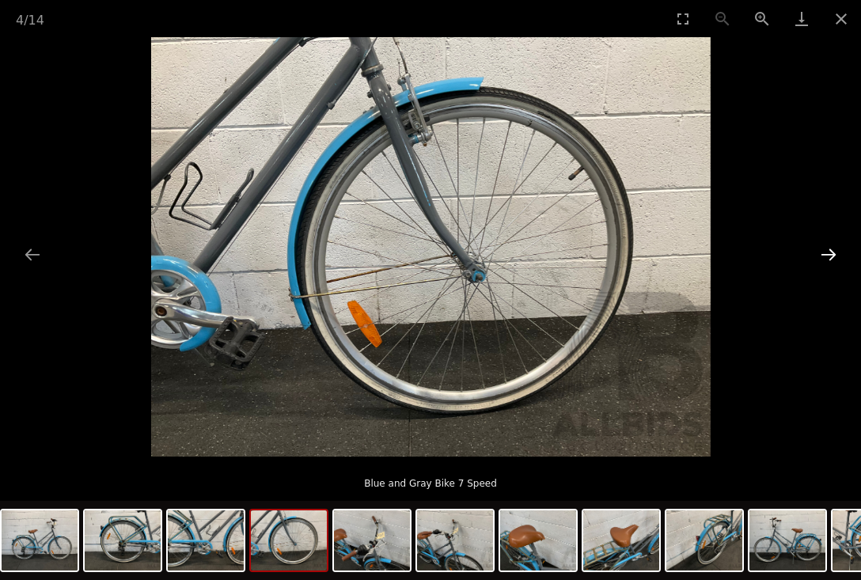
click at [830, 260] on button "Next slide" at bounding box center [828, 254] width 33 height 31
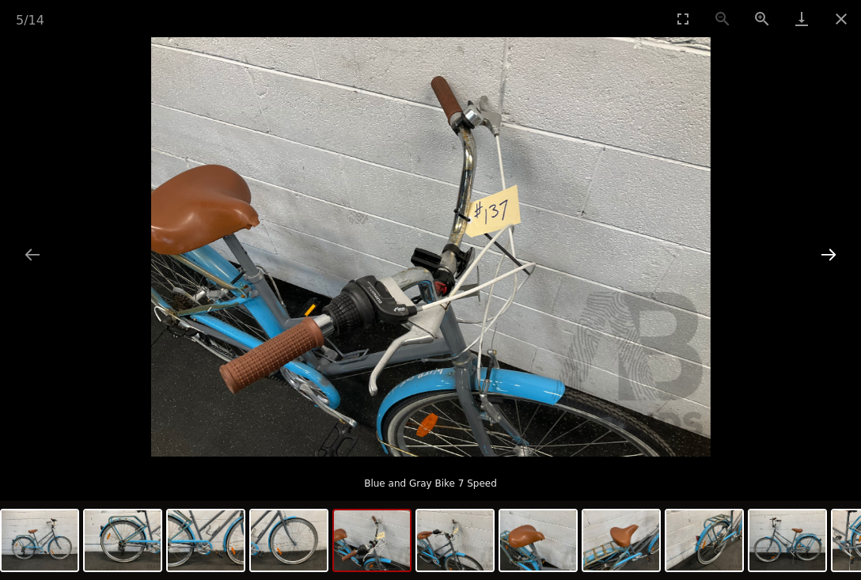
click at [830, 260] on button "Next slide" at bounding box center [828, 254] width 33 height 31
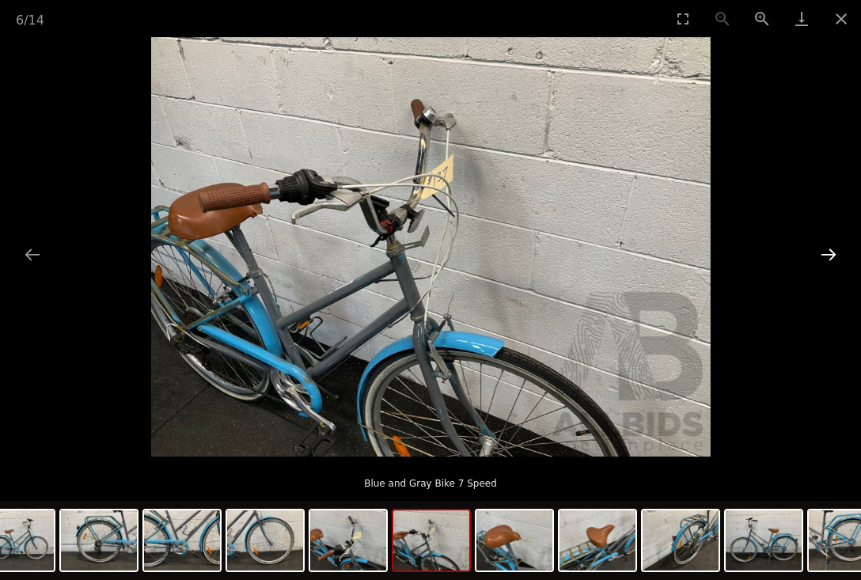
click at [830, 260] on button "Next slide" at bounding box center [828, 254] width 33 height 31
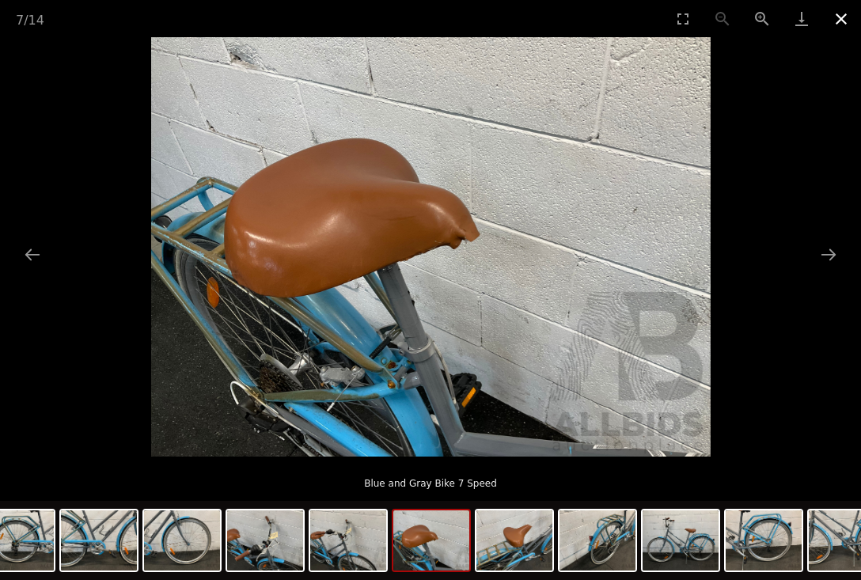
click at [840, 15] on button "Close gallery" at bounding box center [842, 18] width 40 height 37
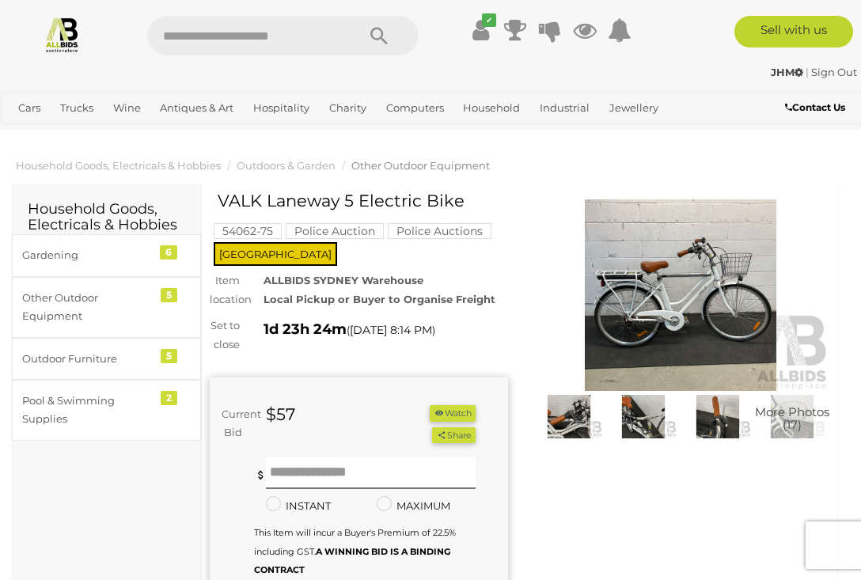
click at [653, 298] on img at bounding box center [681, 295] width 298 height 192
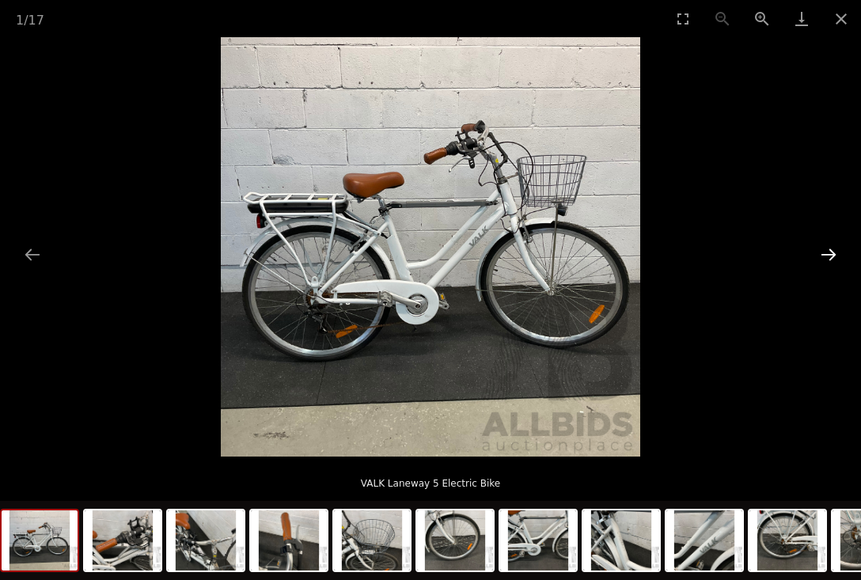
click at [825, 246] on button "Next slide" at bounding box center [828, 254] width 33 height 31
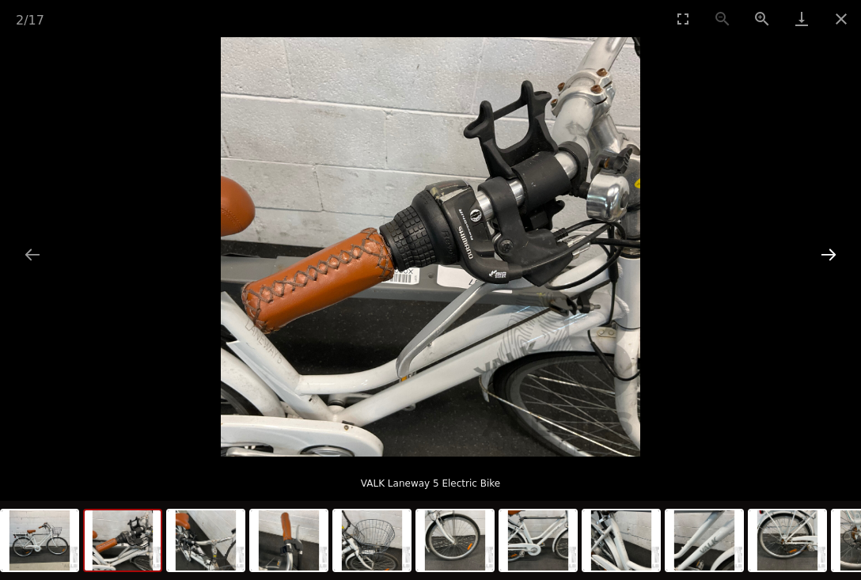
click at [828, 254] on button "Next slide" at bounding box center [828, 254] width 33 height 31
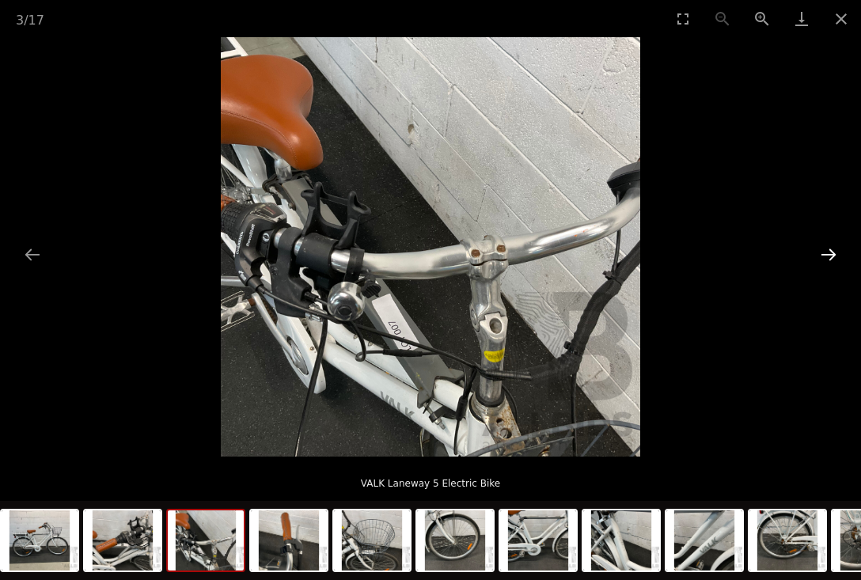
click at [828, 255] on button "Next slide" at bounding box center [828, 254] width 33 height 31
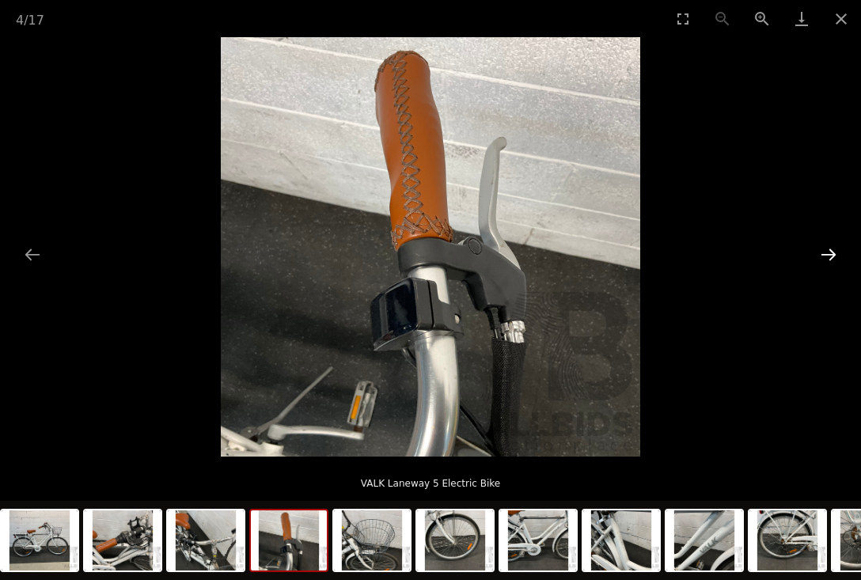
click at [828, 255] on button "Next slide" at bounding box center [828, 254] width 33 height 31
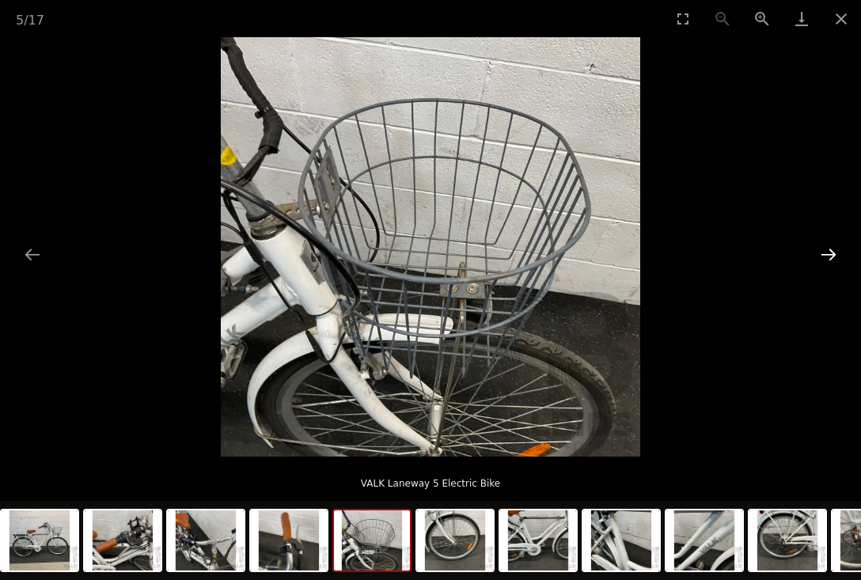
click at [828, 255] on button "Next slide" at bounding box center [828, 254] width 33 height 31
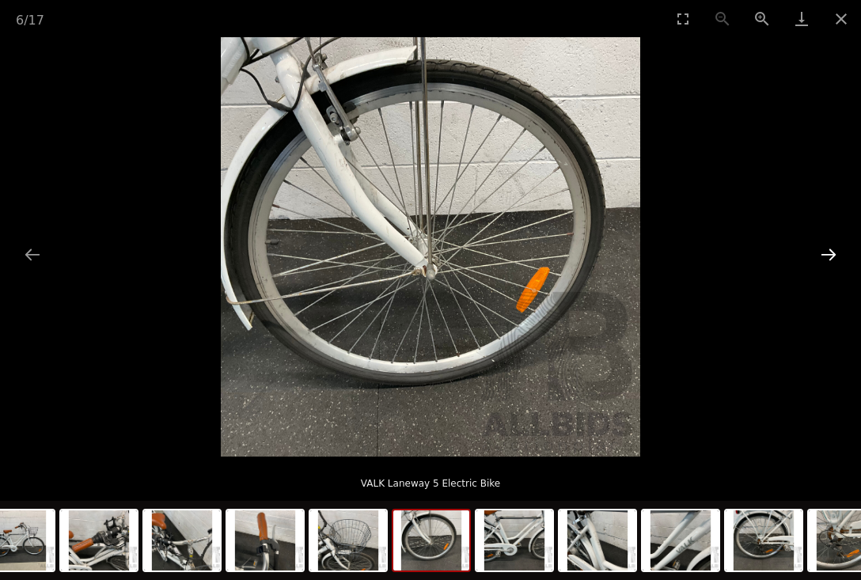
click at [828, 255] on button "Next slide" at bounding box center [828, 254] width 33 height 31
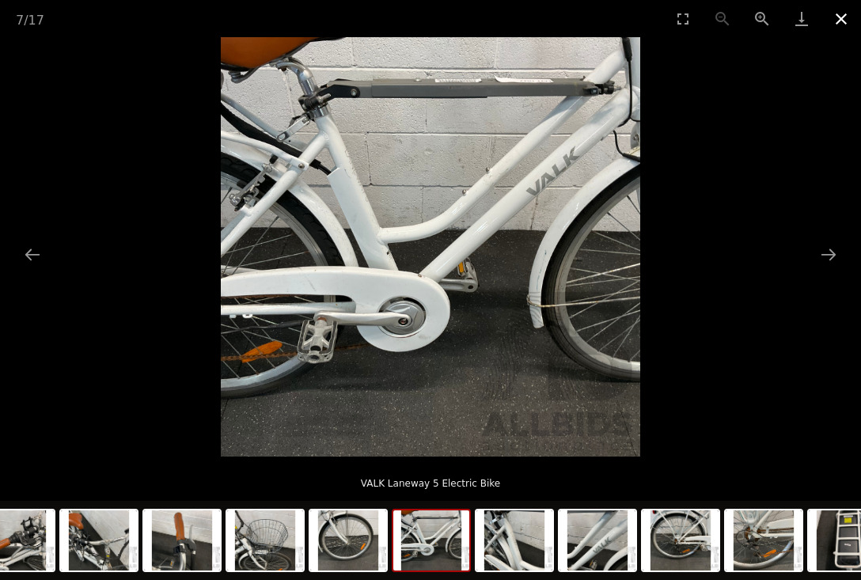
click at [837, 25] on button "Close gallery" at bounding box center [842, 18] width 40 height 37
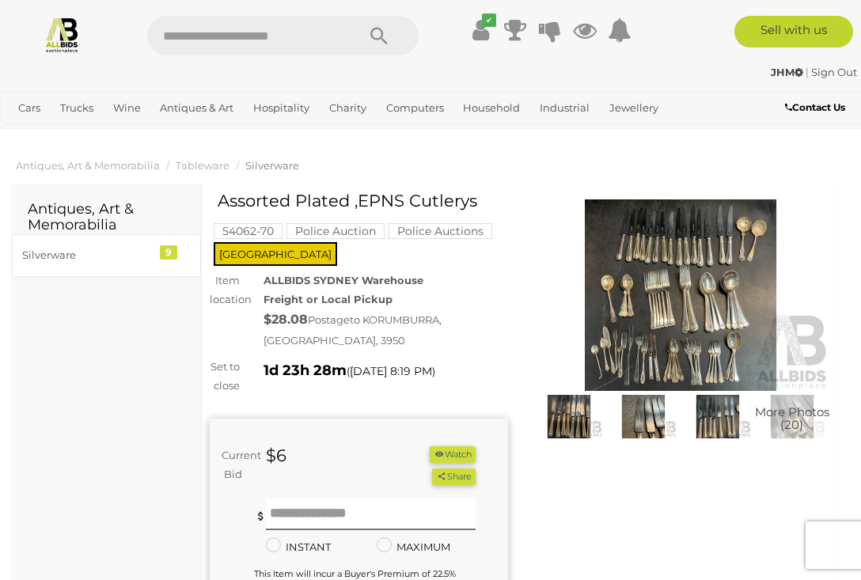
click at [647, 316] on img at bounding box center [681, 295] width 298 height 192
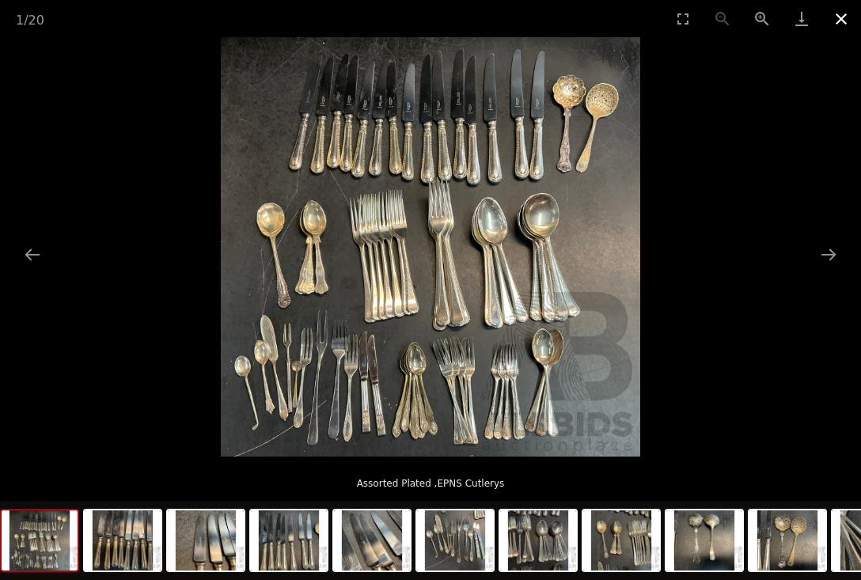
click at [842, 20] on button "Close gallery" at bounding box center [842, 18] width 40 height 37
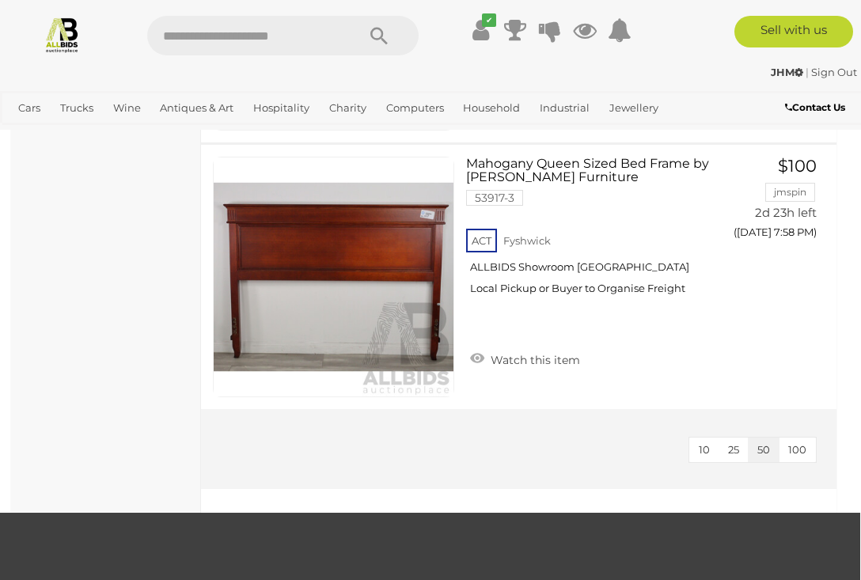
scroll to position [6201, 1]
